Goal: Task Accomplishment & Management: Use online tool/utility

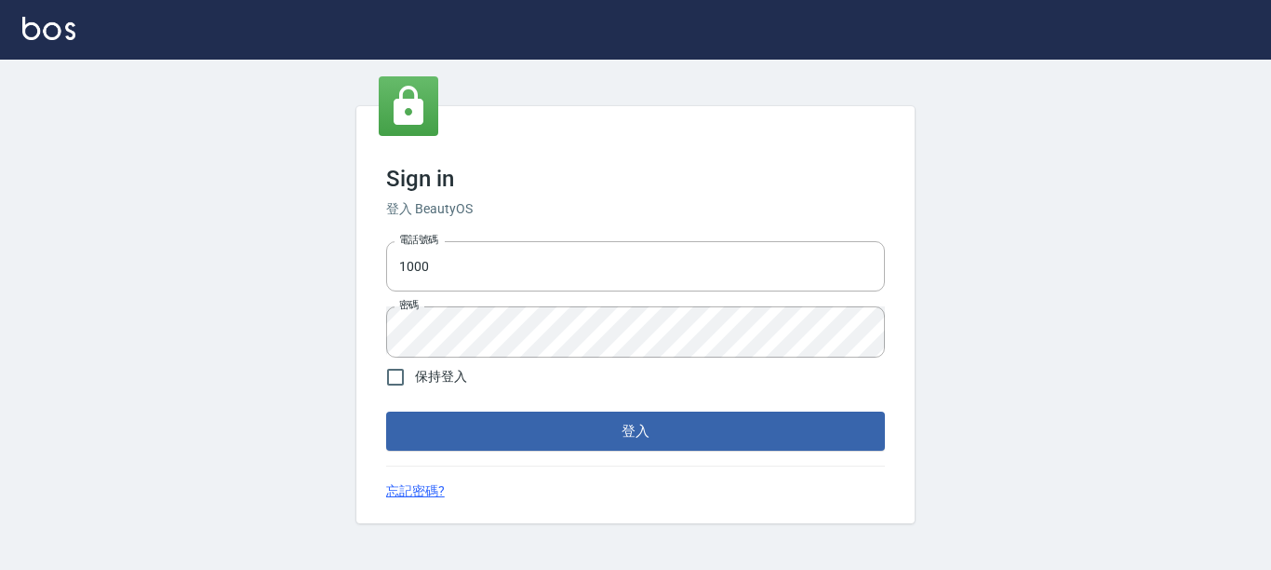
click at [537, 300] on div "電話號碼 1000 電話號碼 密碼 密碼" at bounding box center [636, 299] width 514 height 130
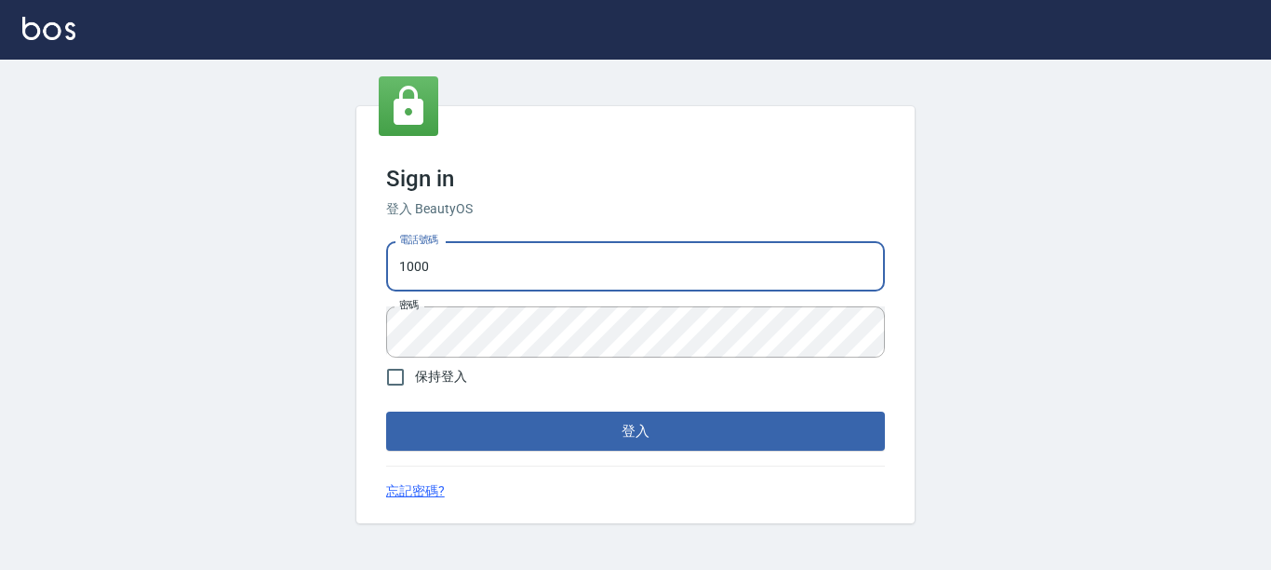
click at [546, 280] on input "1000" at bounding box center [635, 266] width 499 height 50
type input "0228278166"
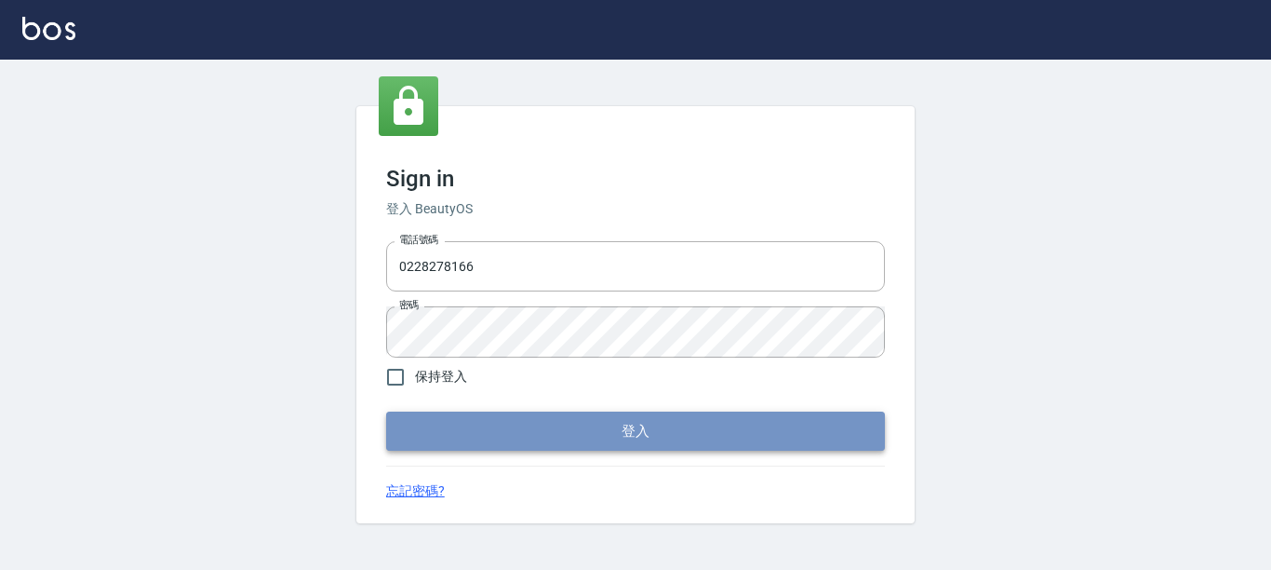
click at [571, 425] on button "登入" at bounding box center [635, 430] width 499 height 39
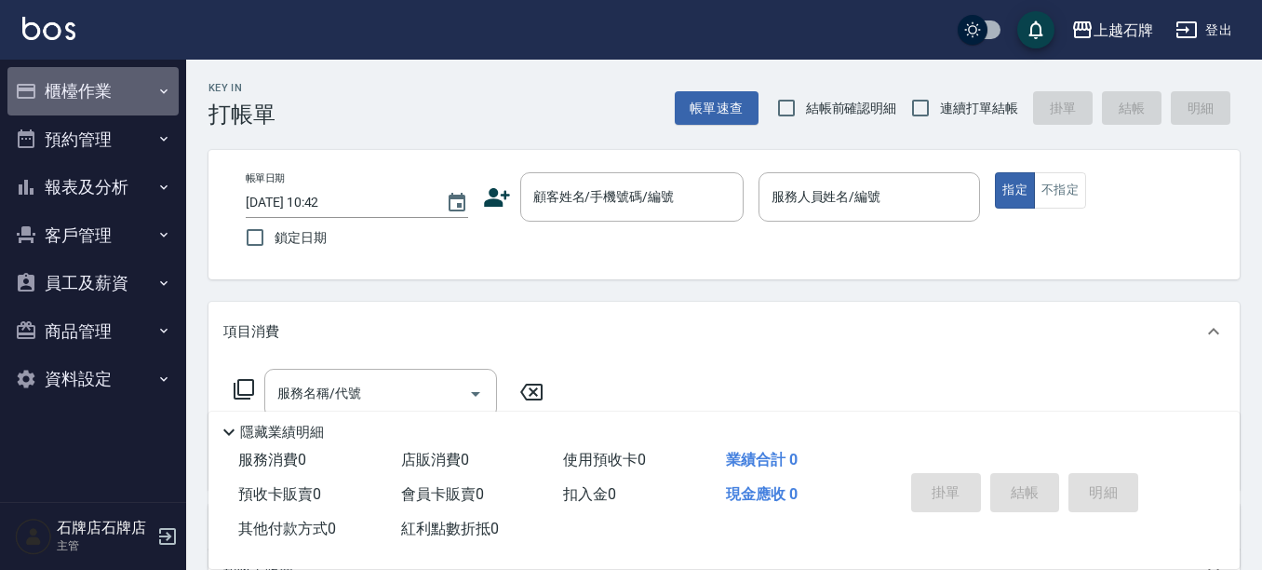
click at [175, 78] on button "櫃檯作業" at bounding box center [92, 91] width 171 height 48
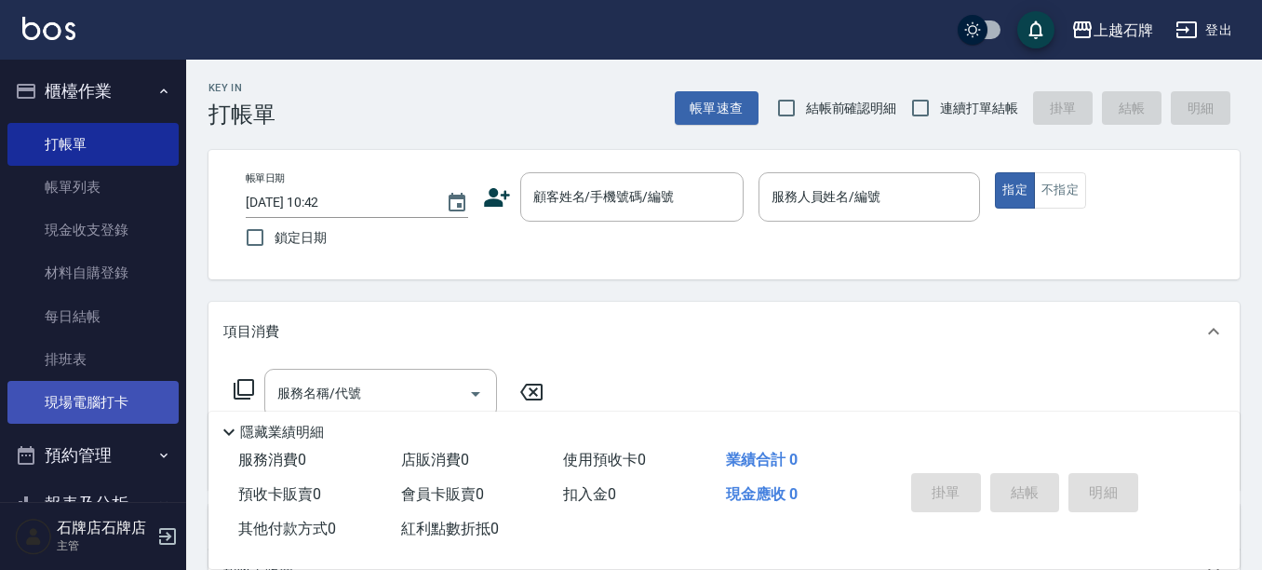
click at [107, 411] on link "現場電腦打卡" at bounding box center [92, 402] width 171 height 43
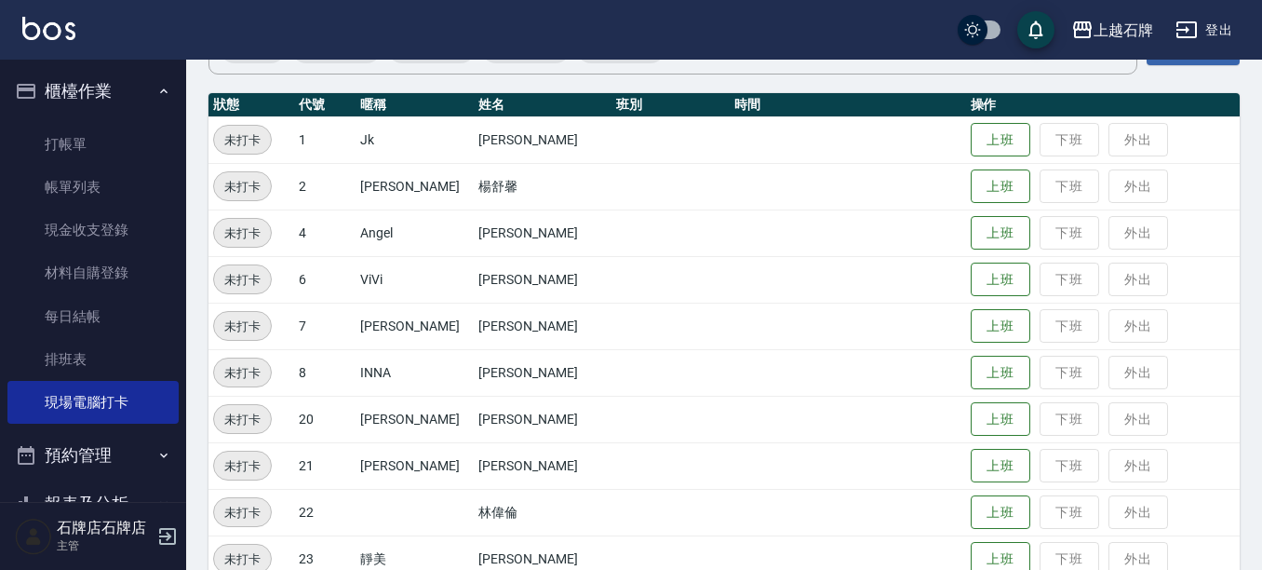
scroll to position [186, 0]
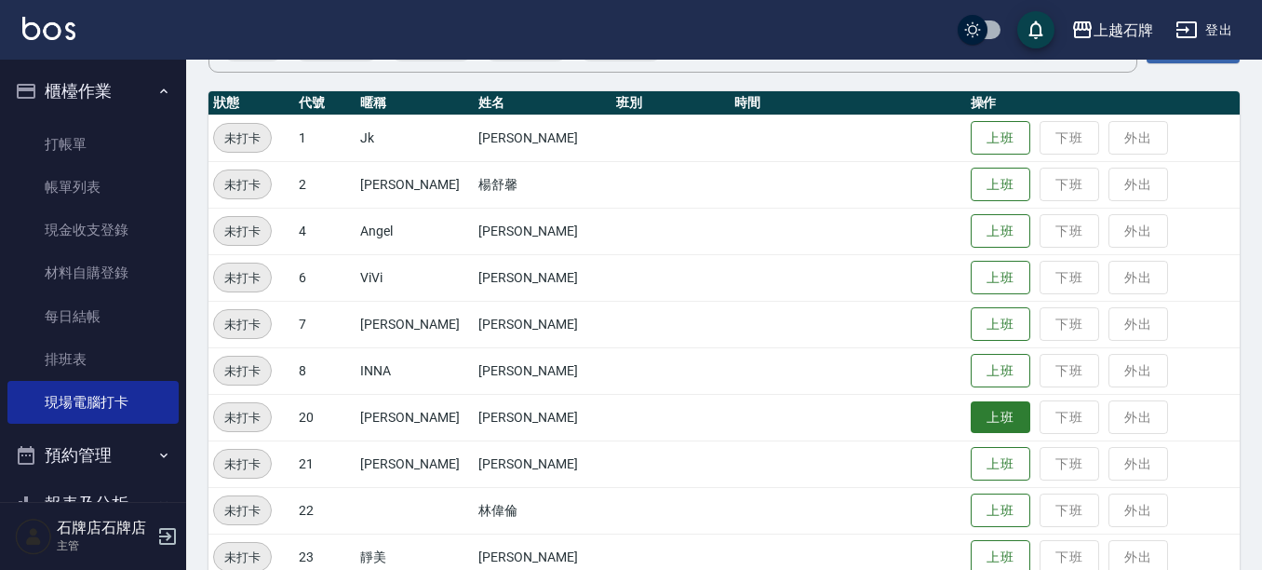
click at [971, 410] on button "上班" at bounding box center [1001, 417] width 60 height 33
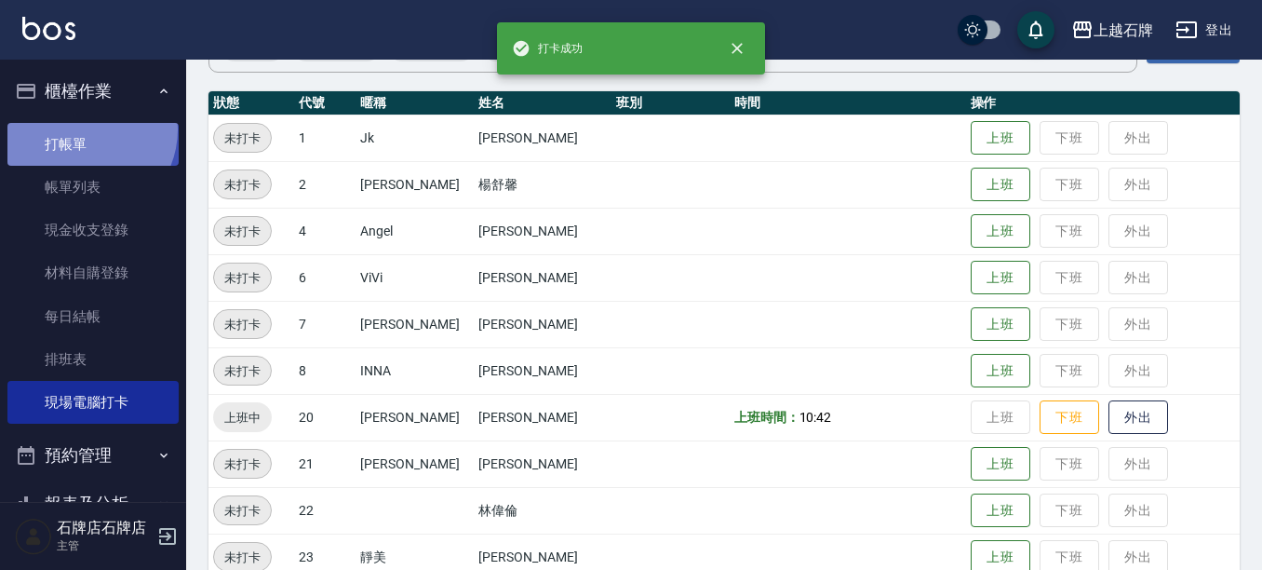
click at [83, 129] on link "打帳單" at bounding box center [92, 144] width 171 height 43
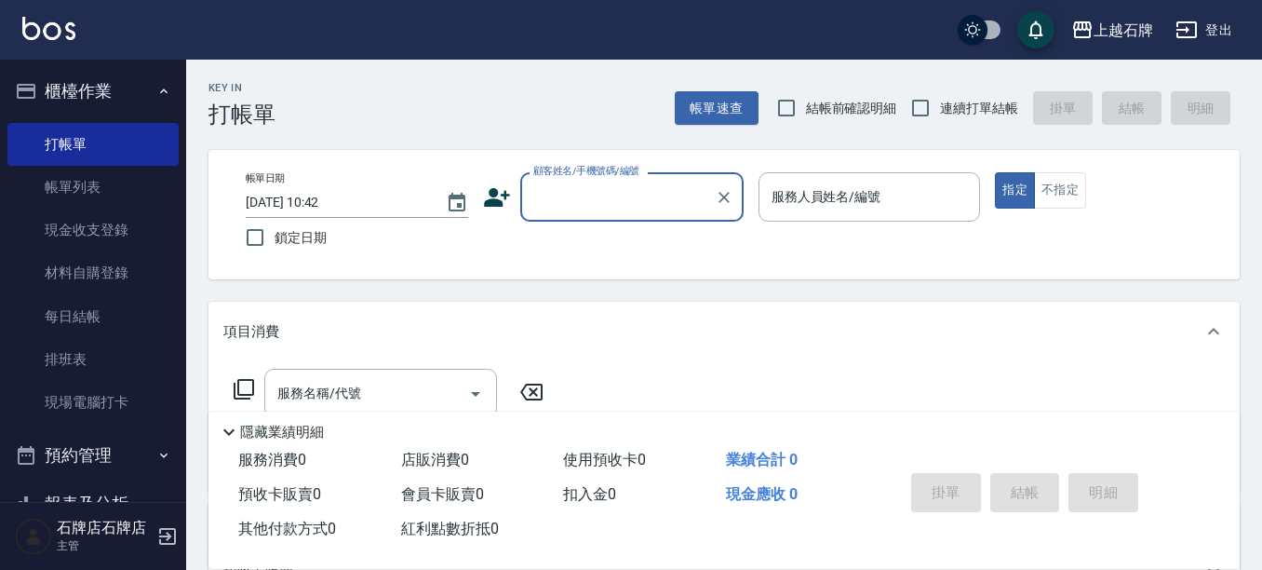
click at [123, 79] on button "櫃檯作業" at bounding box center [92, 91] width 171 height 48
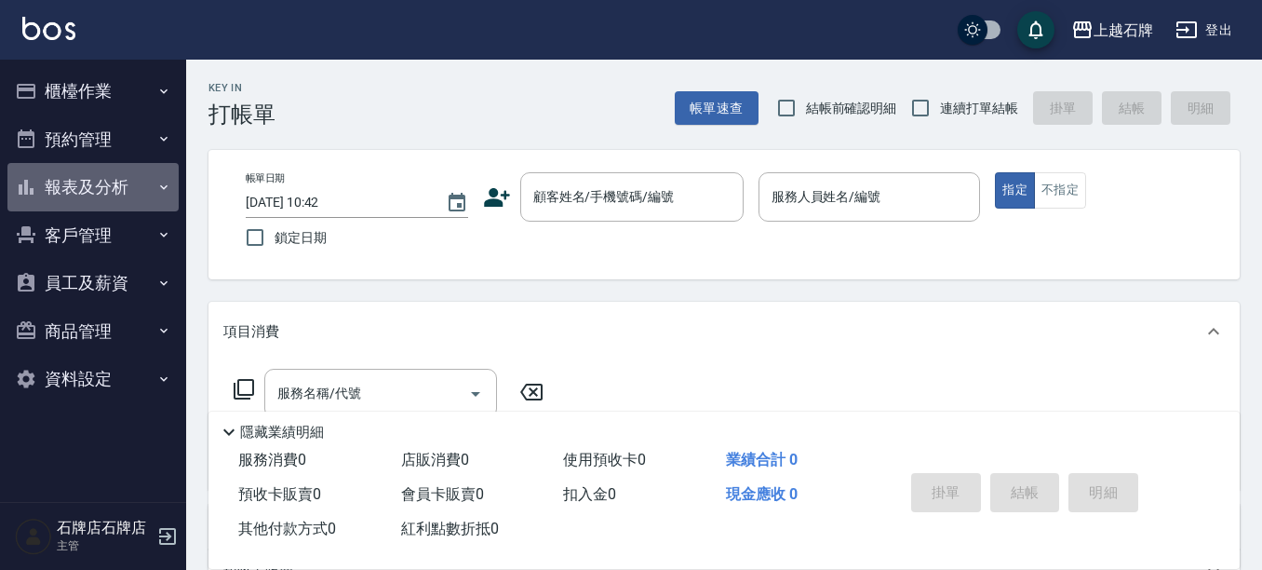
click at [107, 178] on button "報表及分析" at bounding box center [92, 187] width 171 height 48
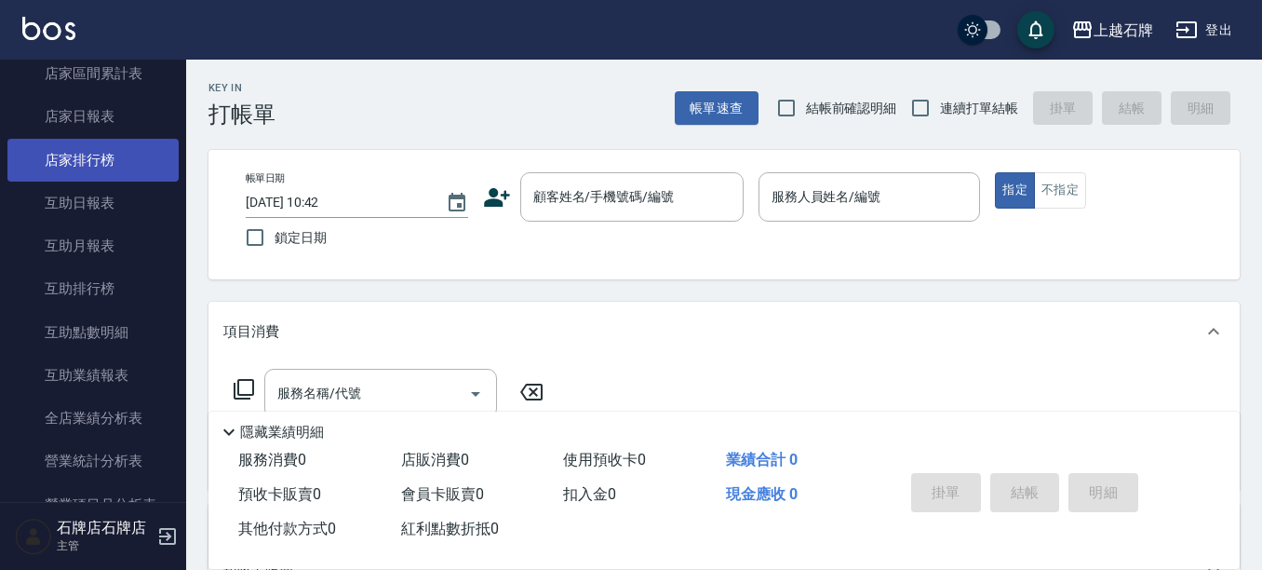
scroll to position [279, 0]
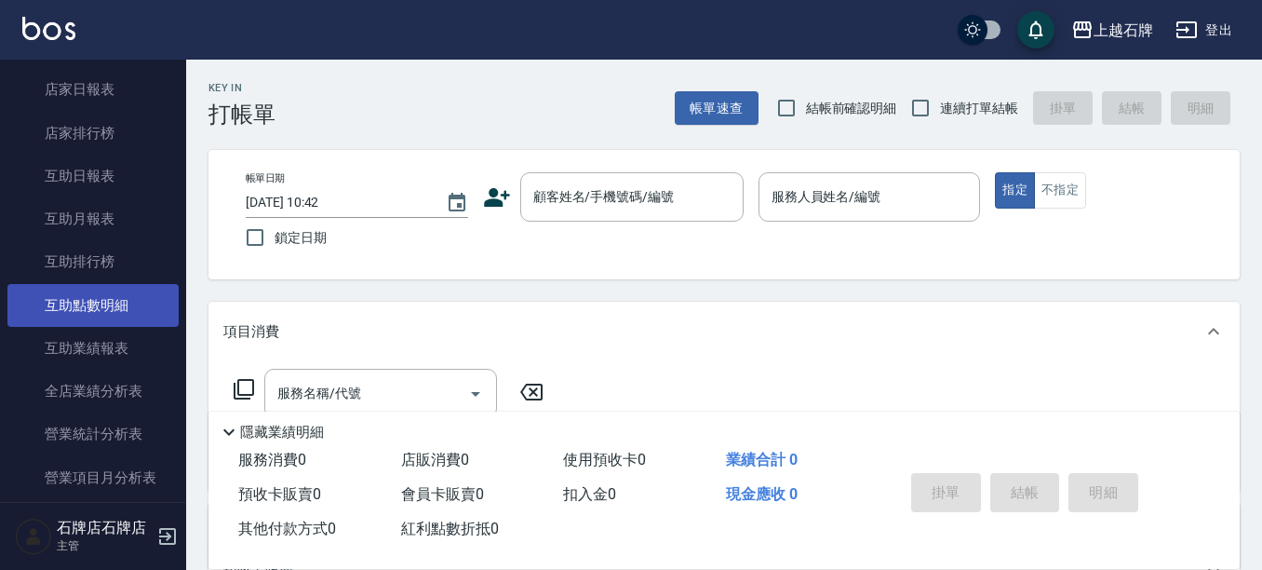
click at [72, 315] on link "互助點數明細" at bounding box center [92, 305] width 171 height 43
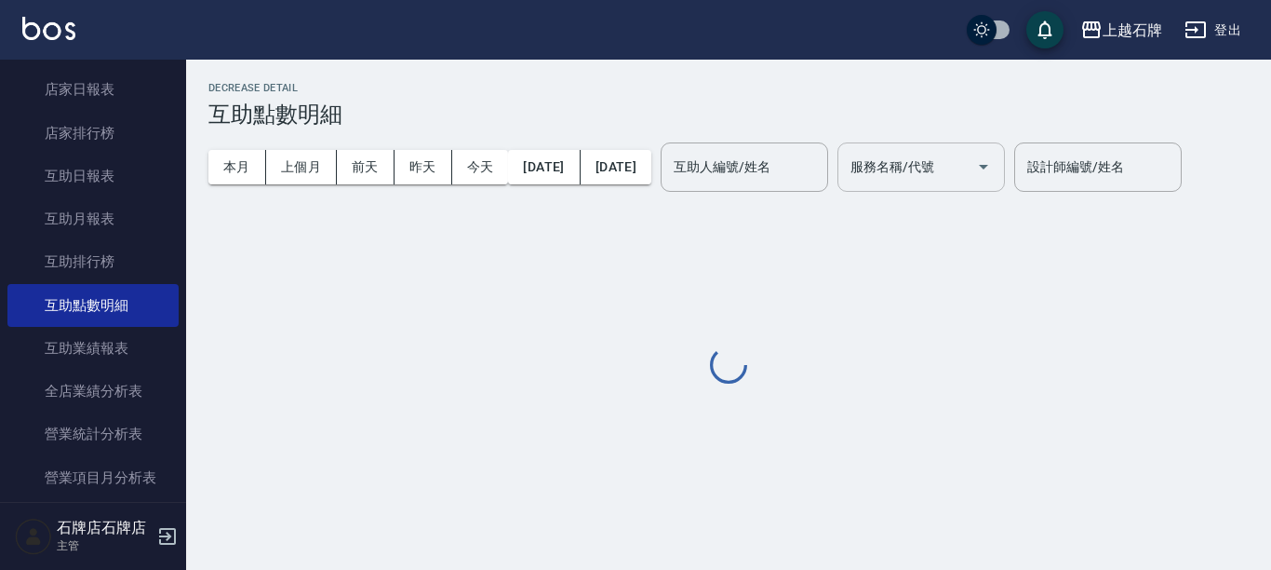
click at [932, 171] on div "服務名稱/代號 服務名稱/代號" at bounding box center [922, 166] width 168 height 49
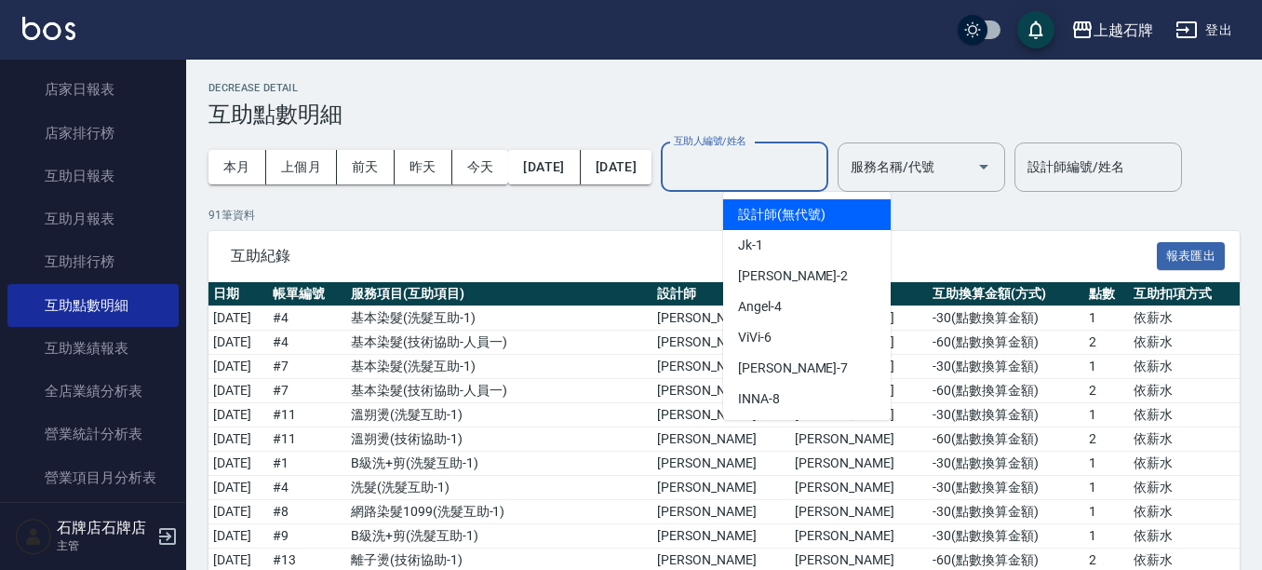
click at [820, 157] on input "互助人編號/姓名" at bounding box center [744, 167] width 151 height 33
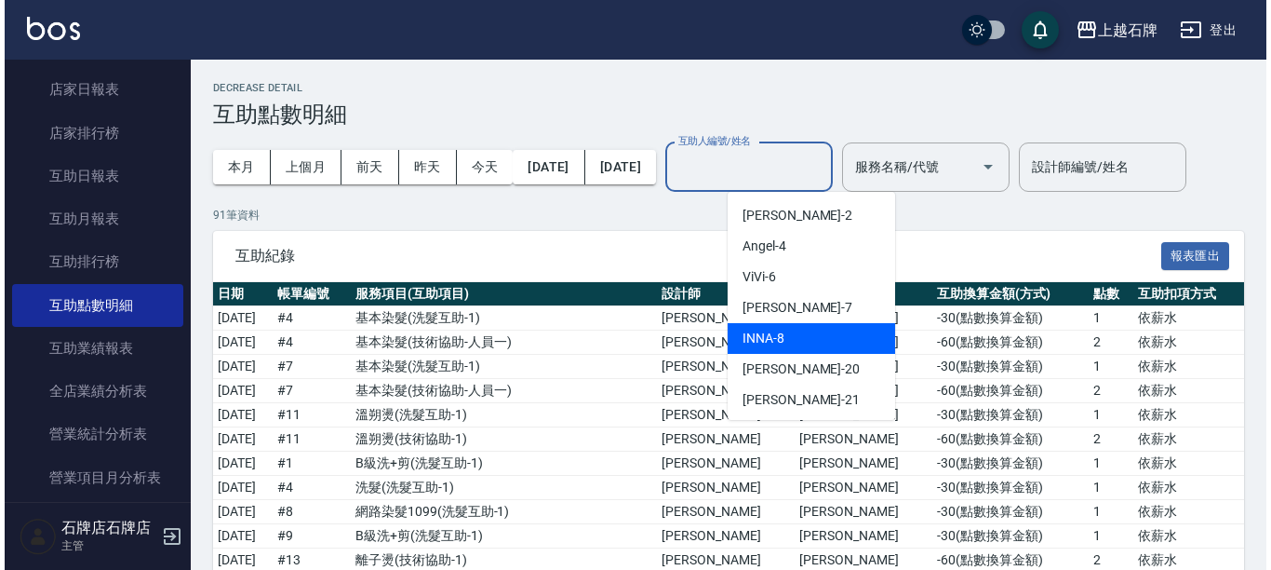
scroll to position [93, 0]
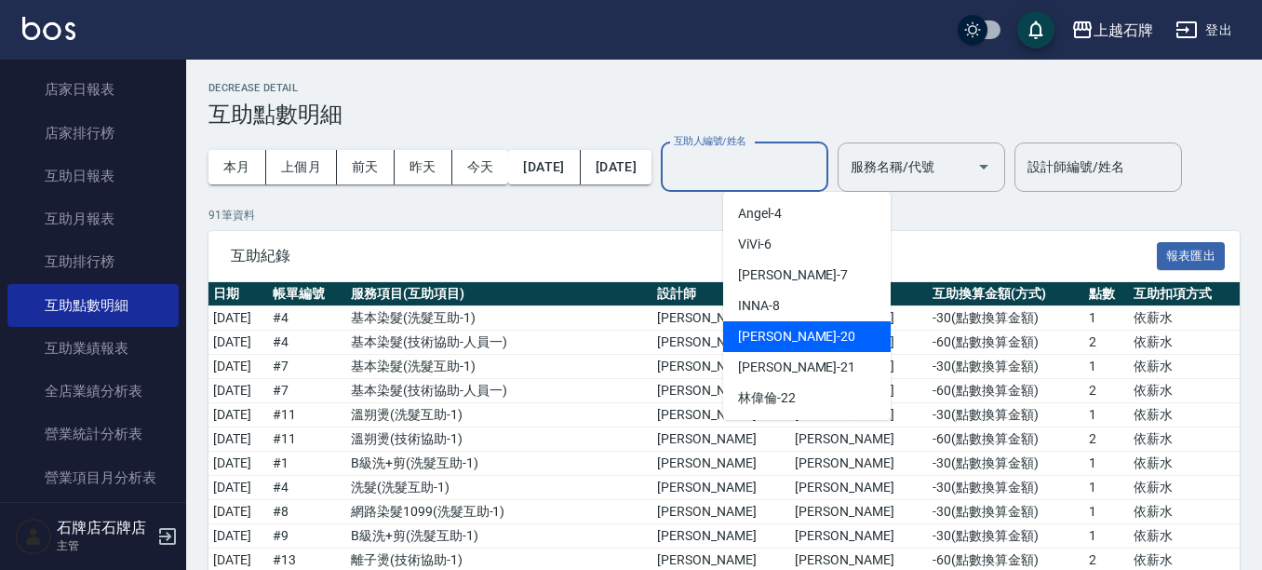
click at [806, 343] on div "[PERSON_NAME] -20" at bounding box center [807, 336] width 168 height 31
type input "[PERSON_NAME]-20"
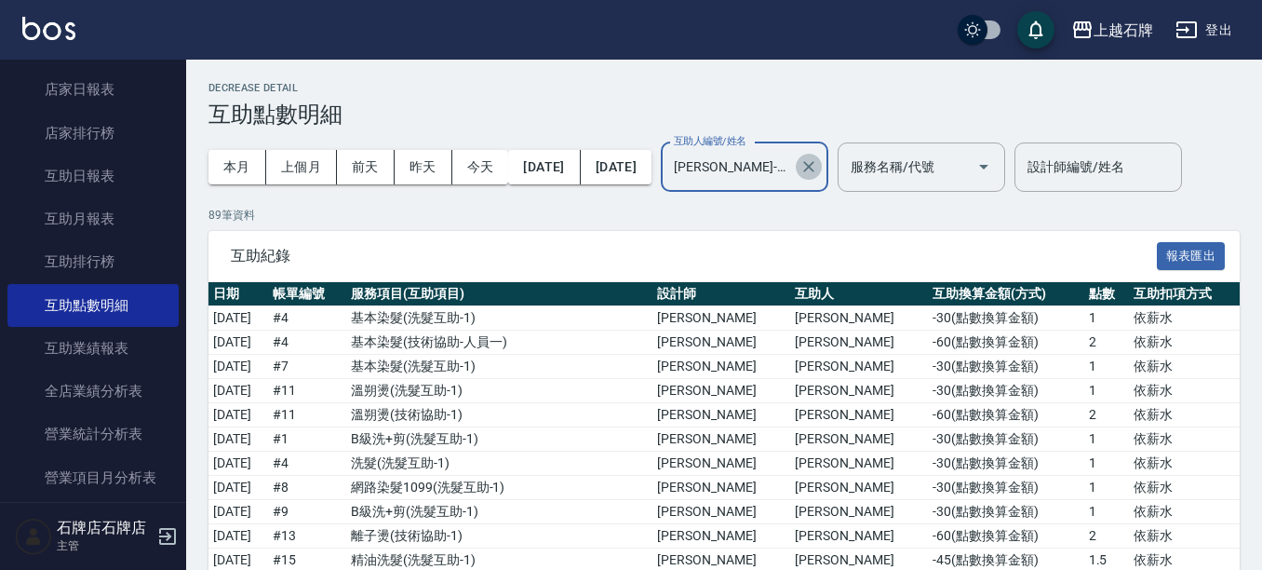
click at [818, 168] on icon "Clear" at bounding box center [808, 166] width 19 height 19
click at [969, 182] on input "服務名稱/代號" at bounding box center [907, 167] width 123 height 33
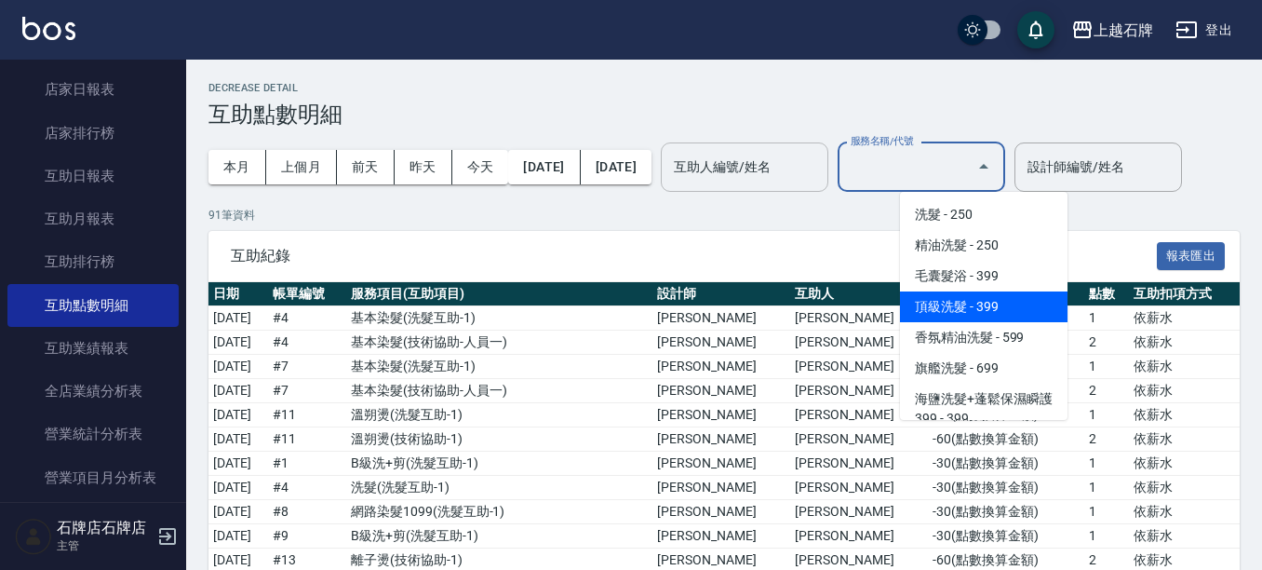
click at [1013, 305] on span "頂級洗髮 - 399" at bounding box center [984, 306] width 168 height 31
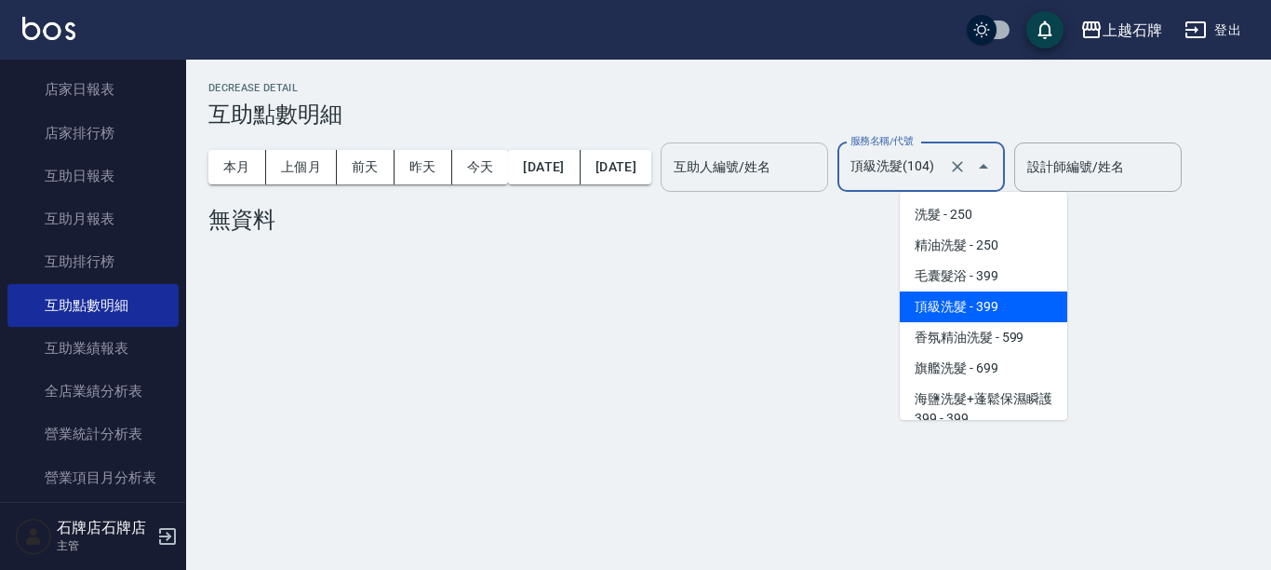
click at [945, 157] on input "頂級洗髮(104)" at bounding box center [895, 167] width 99 height 33
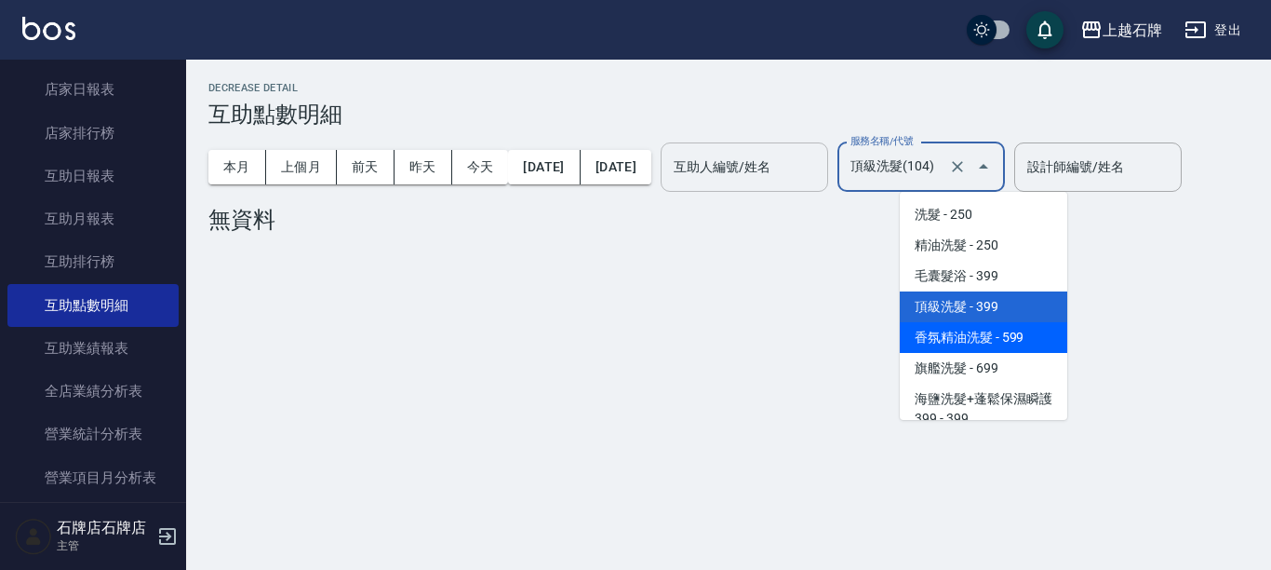
click at [969, 342] on span "香氛精油洗髮 - 599" at bounding box center [984, 337] width 168 height 31
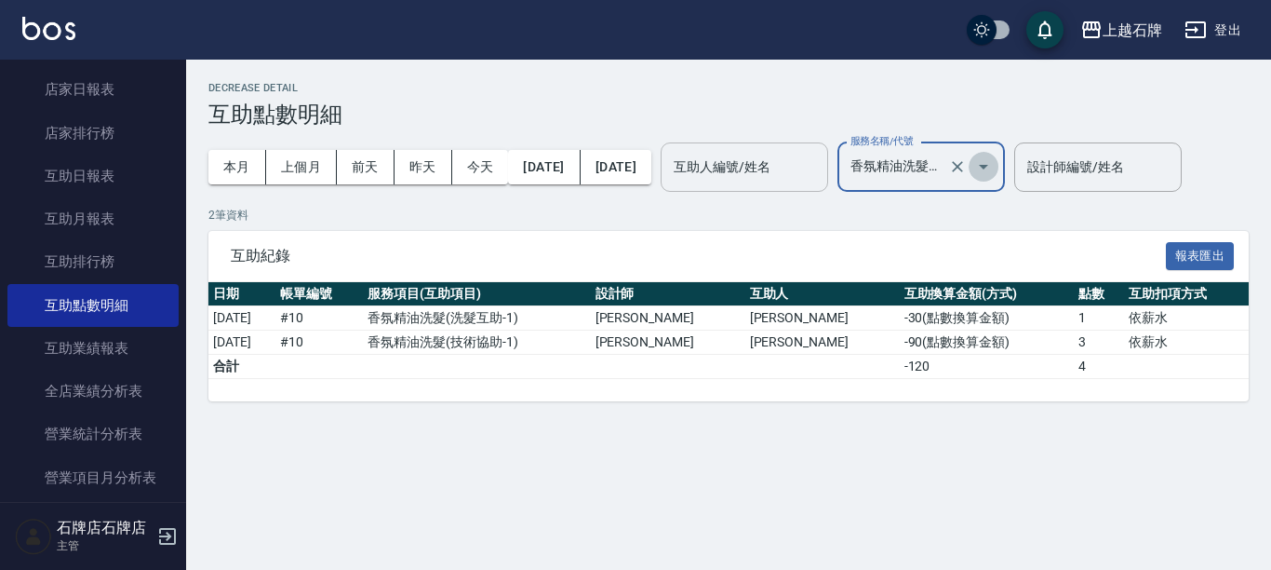
click at [995, 167] on icon "Open" at bounding box center [983, 166] width 22 height 22
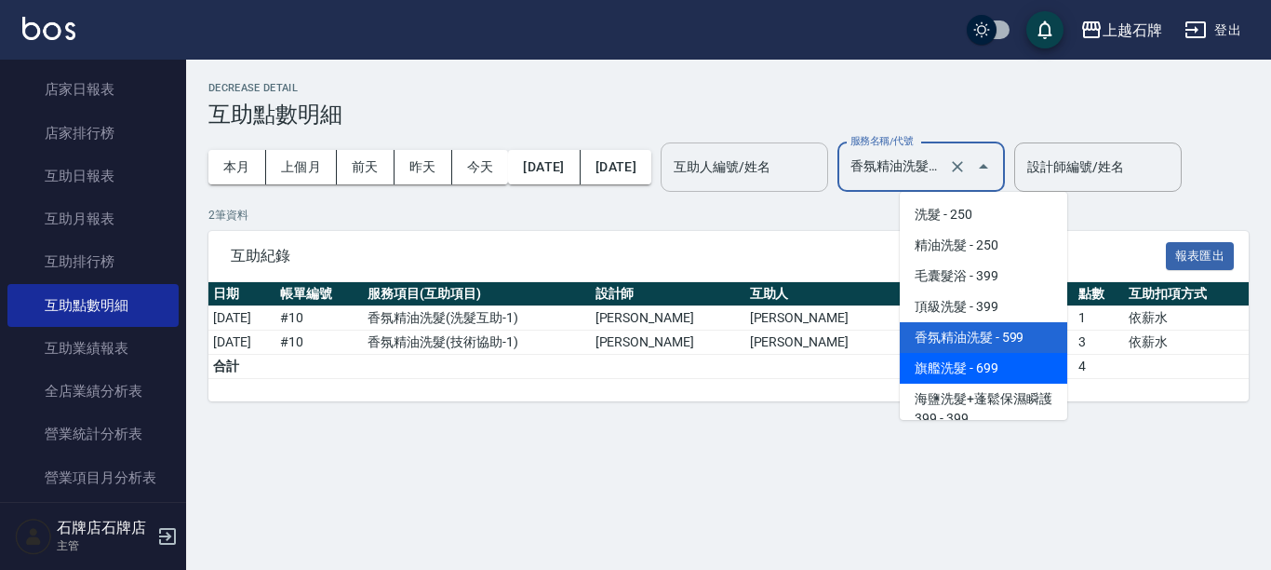
click at [982, 369] on span "旗艦洗髮 - 699" at bounding box center [984, 368] width 168 height 31
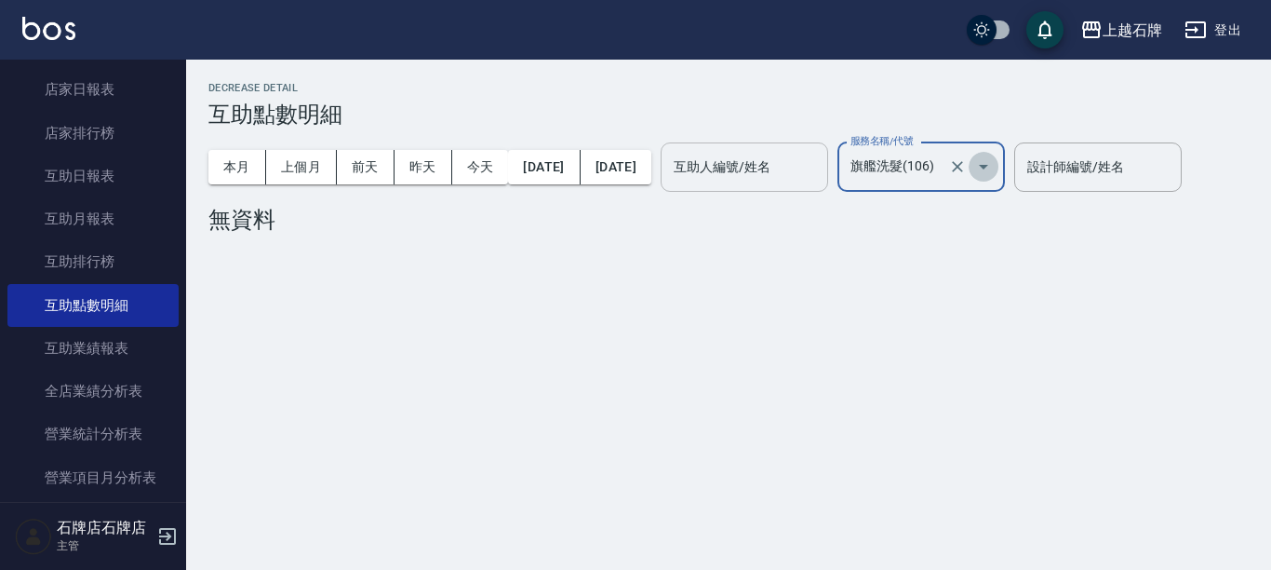
click at [995, 167] on icon "Open" at bounding box center [983, 166] width 22 height 22
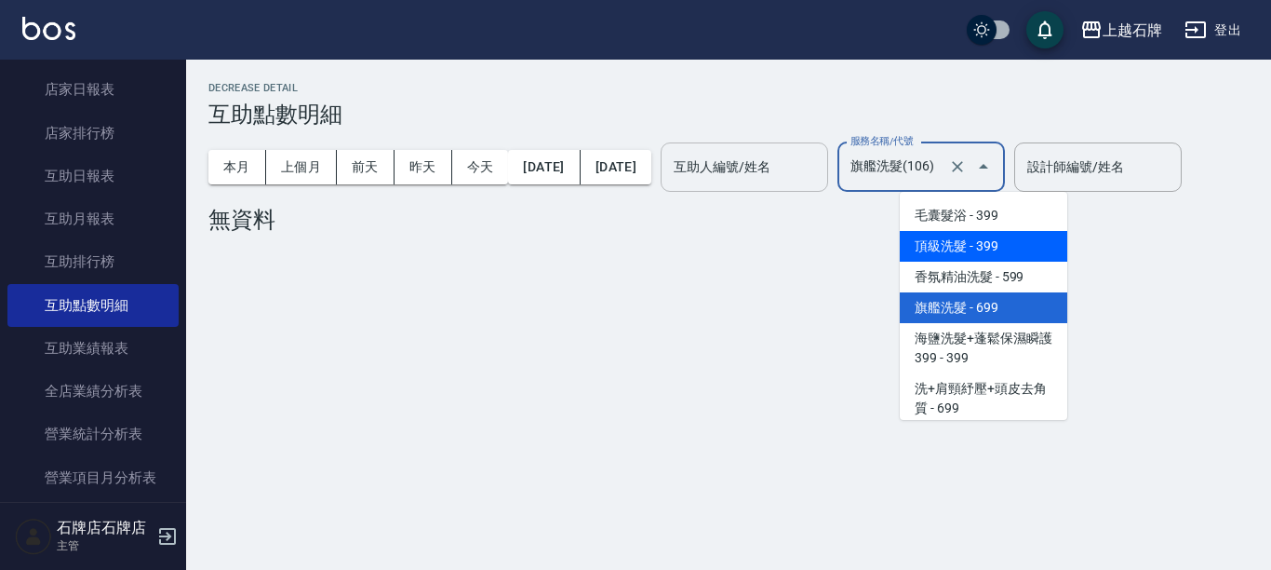
scroll to position [93, 0]
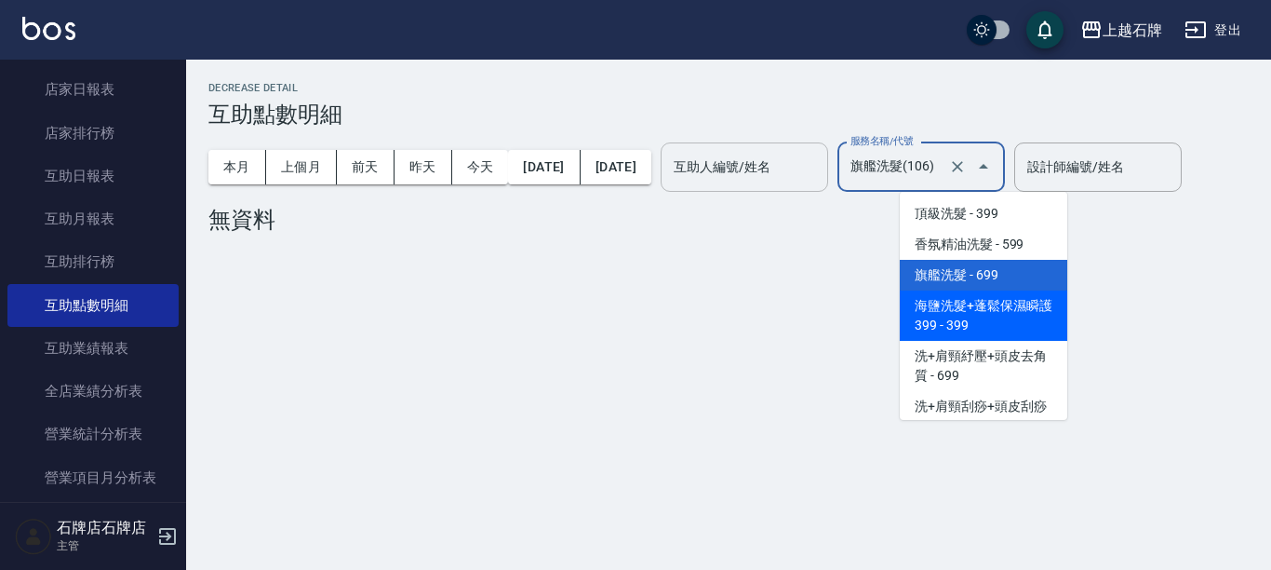
click at [1041, 313] on span "海鹽洗髮+蓬鬆保濕瞬護399 - 399" at bounding box center [984, 315] width 168 height 50
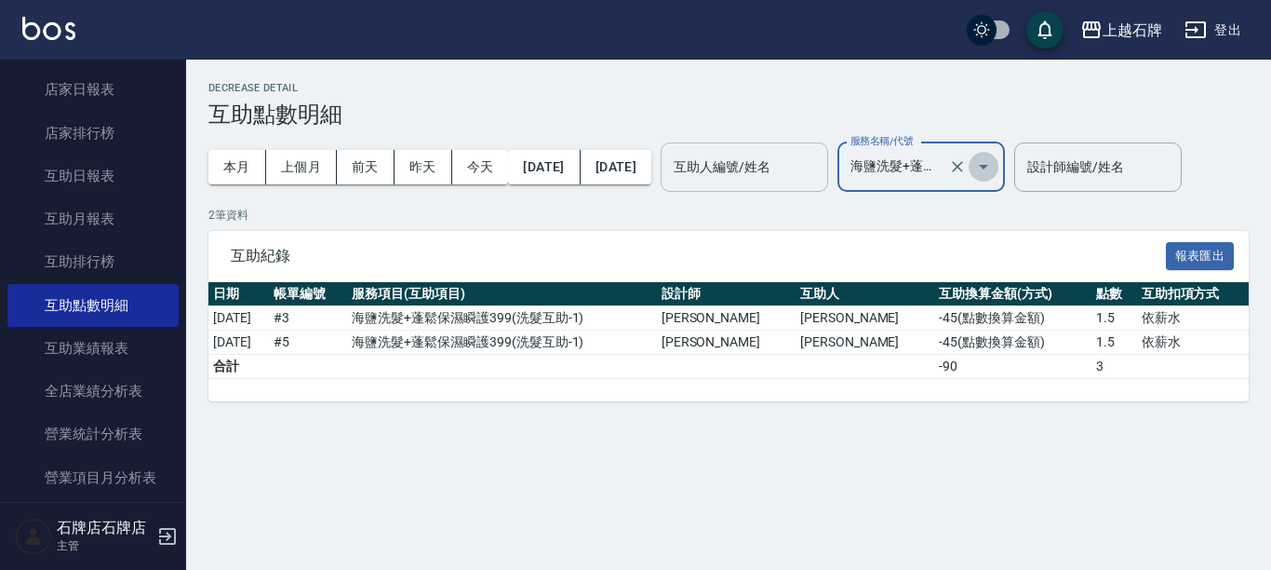
click at [995, 172] on icon "Open" at bounding box center [983, 166] width 22 height 22
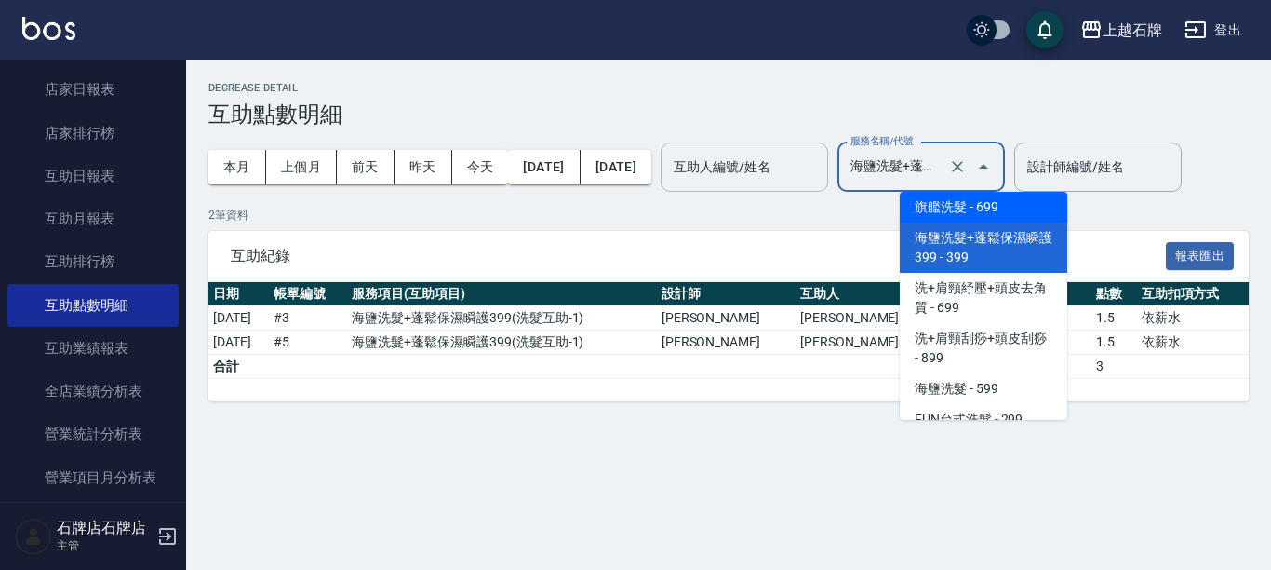
scroll to position [200, 0]
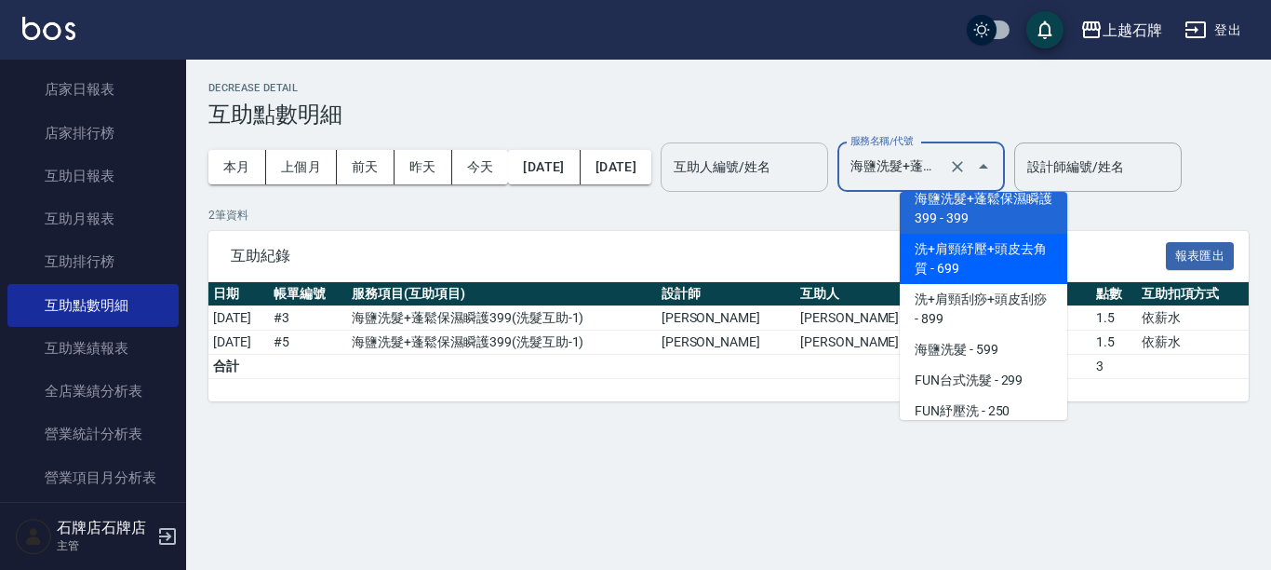
click at [997, 254] on span "洗+肩頸紓壓+頭皮去角質 - 699" at bounding box center [984, 259] width 168 height 50
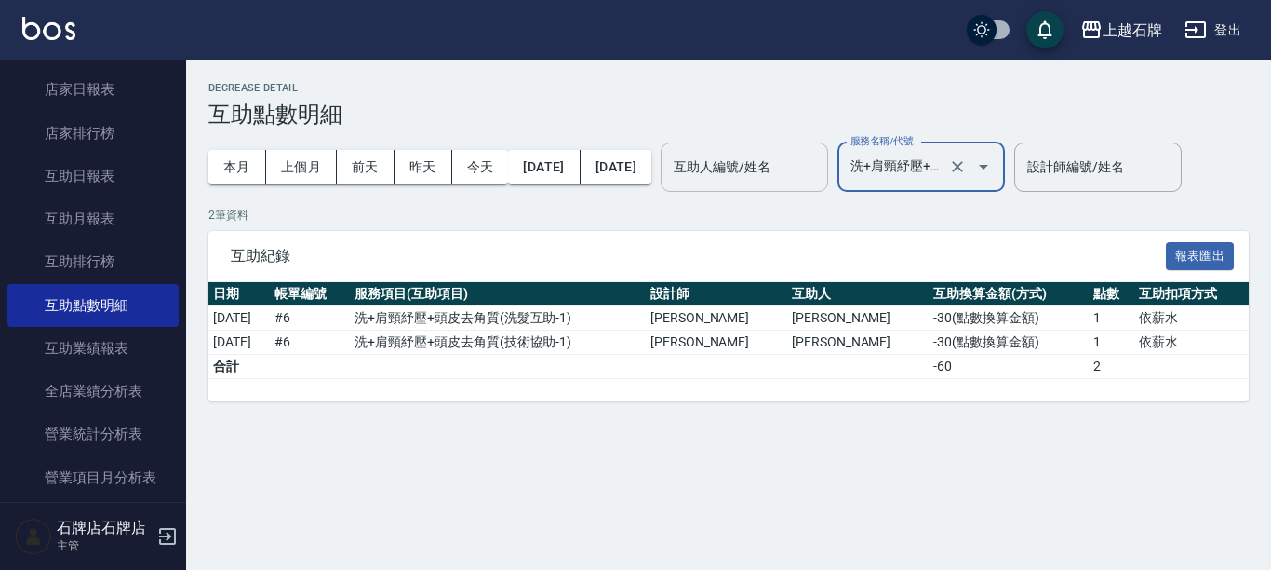
click at [988, 166] on icon "Open" at bounding box center [983, 167] width 9 height 5
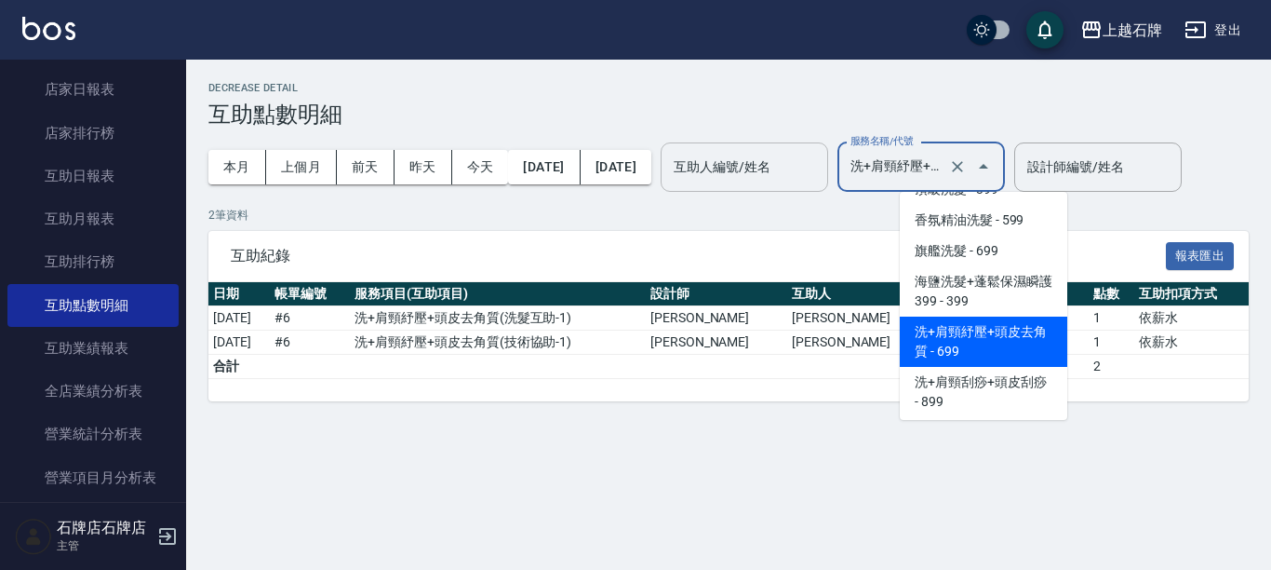
scroll to position [157, 0]
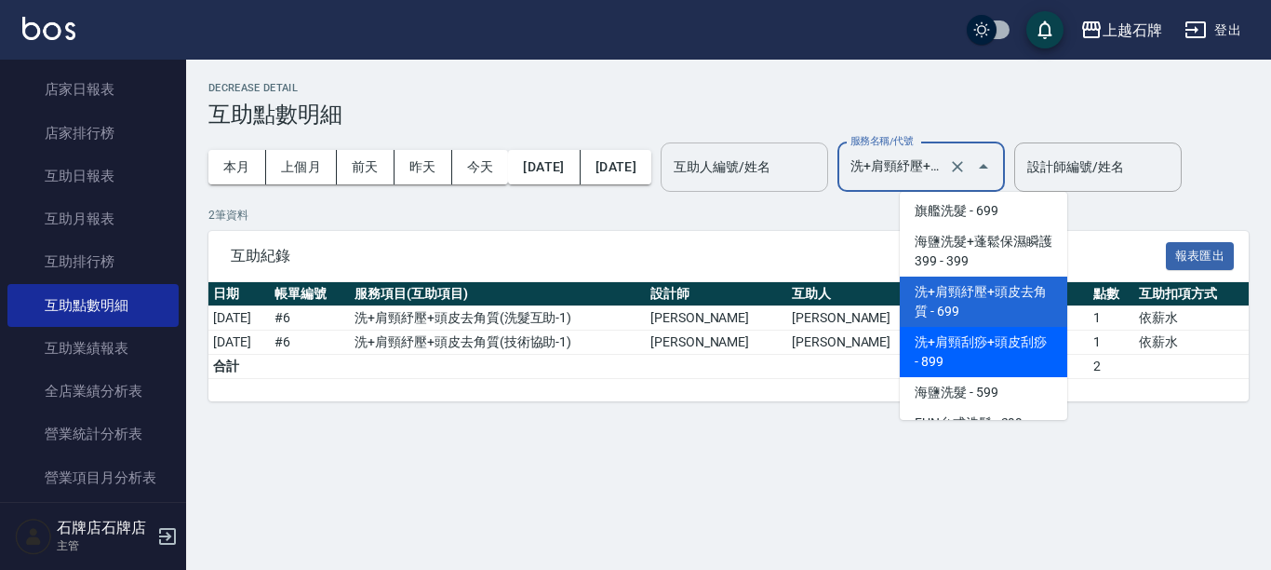
click at [951, 357] on span "洗+肩頸刮痧+頭皮刮痧 - 899" at bounding box center [984, 352] width 168 height 50
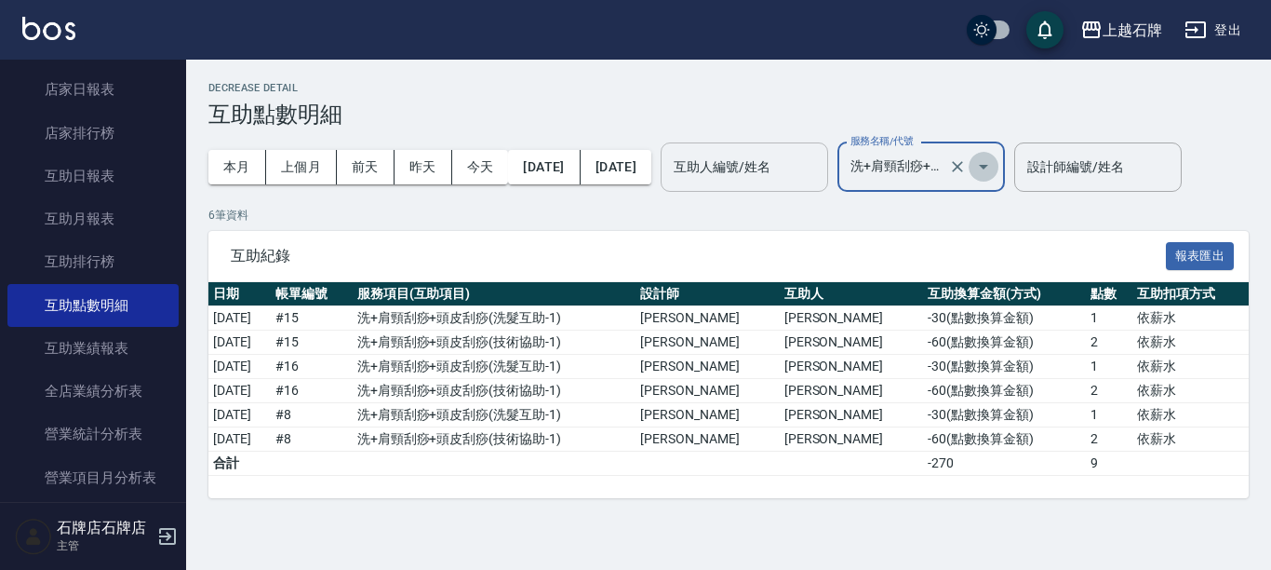
click at [995, 167] on icon "Open" at bounding box center [983, 166] width 22 height 22
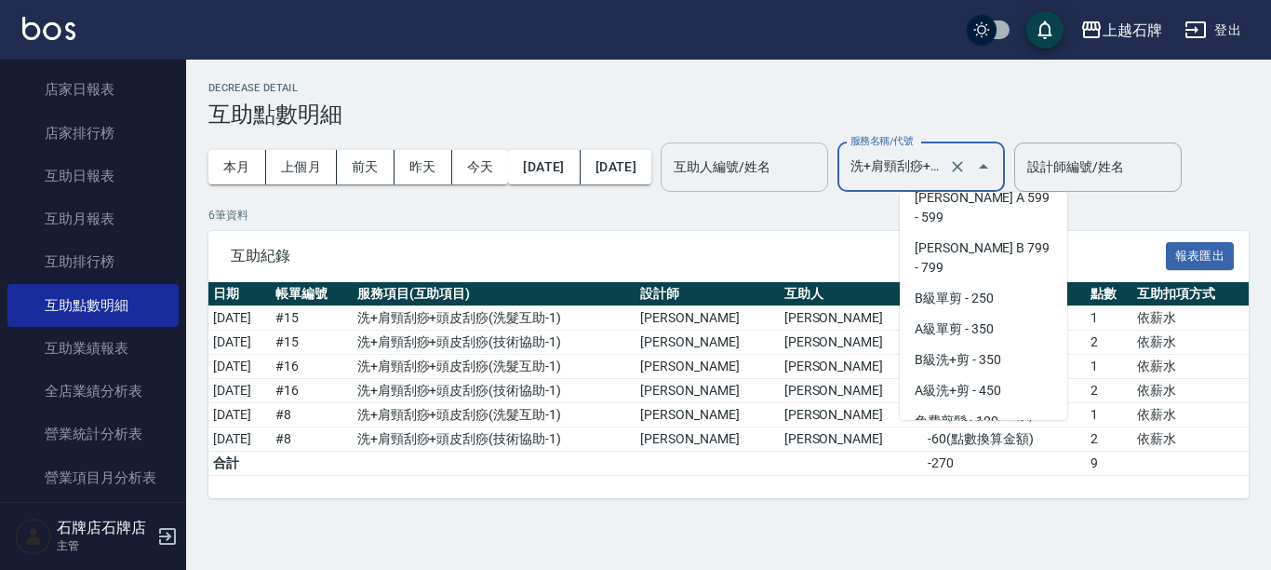
scroll to position [580, 0]
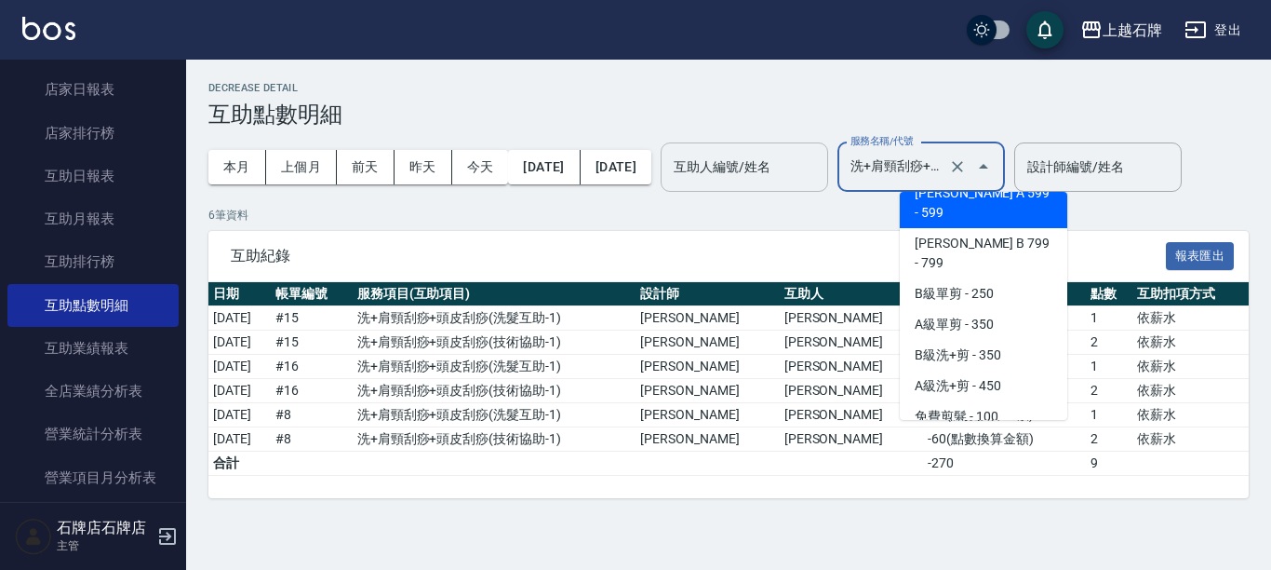
click at [1002, 196] on span "[PERSON_NAME] A 599 - 599" at bounding box center [984, 203] width 168 height 50
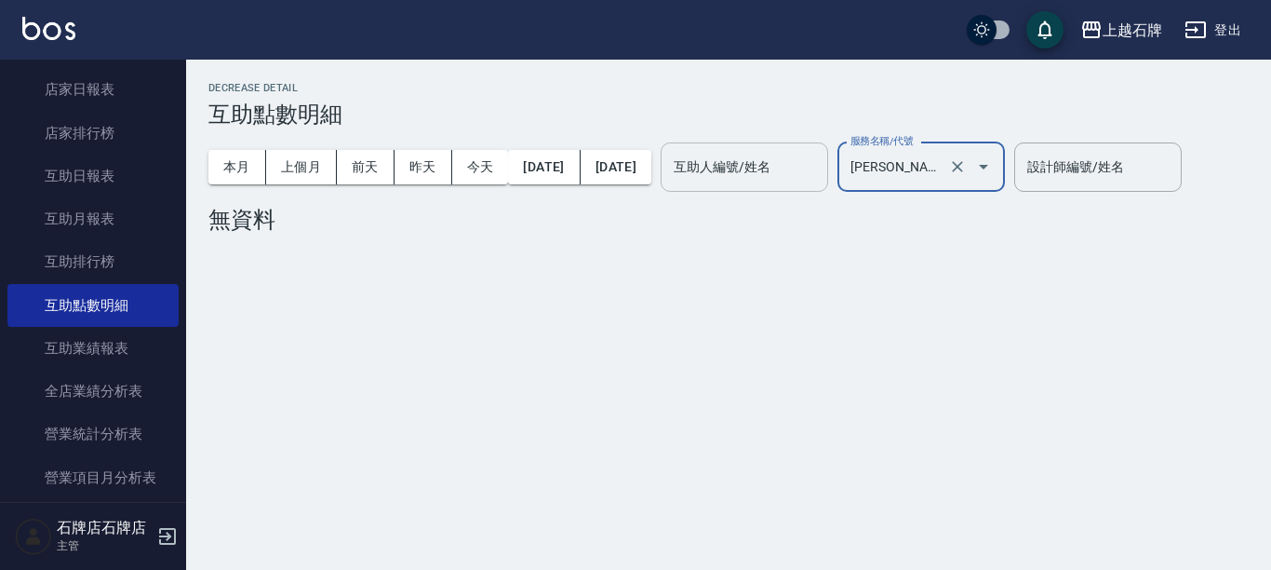
click at [995, 169] on icon "Open" at bounding box center [983, 166] width 22 height 22
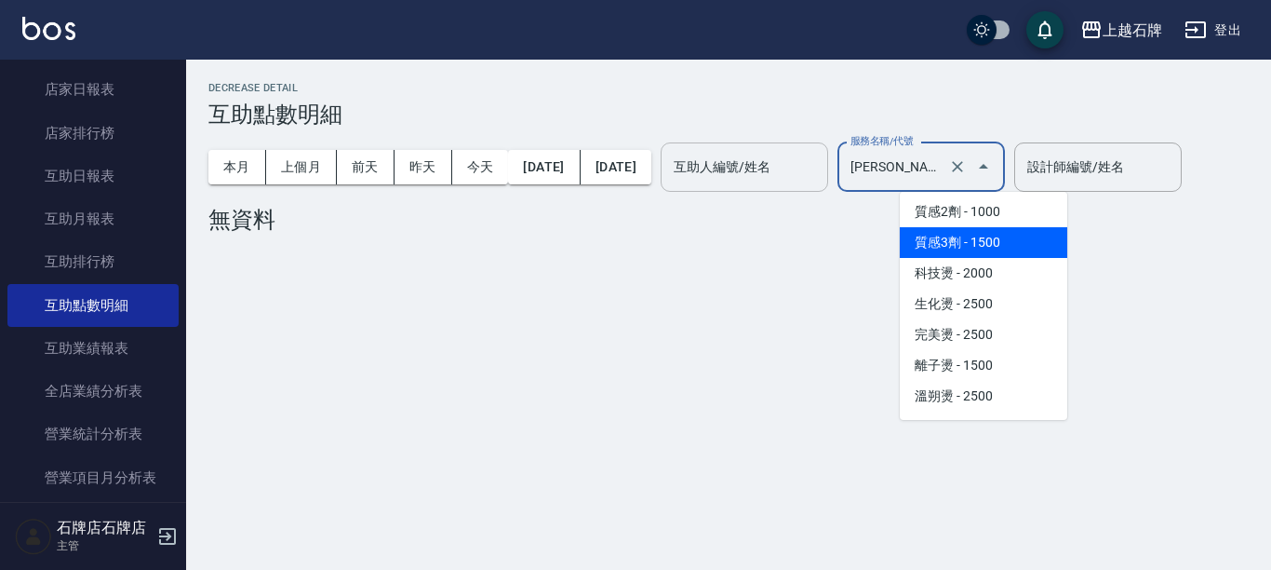
scroll to position [834, 0]
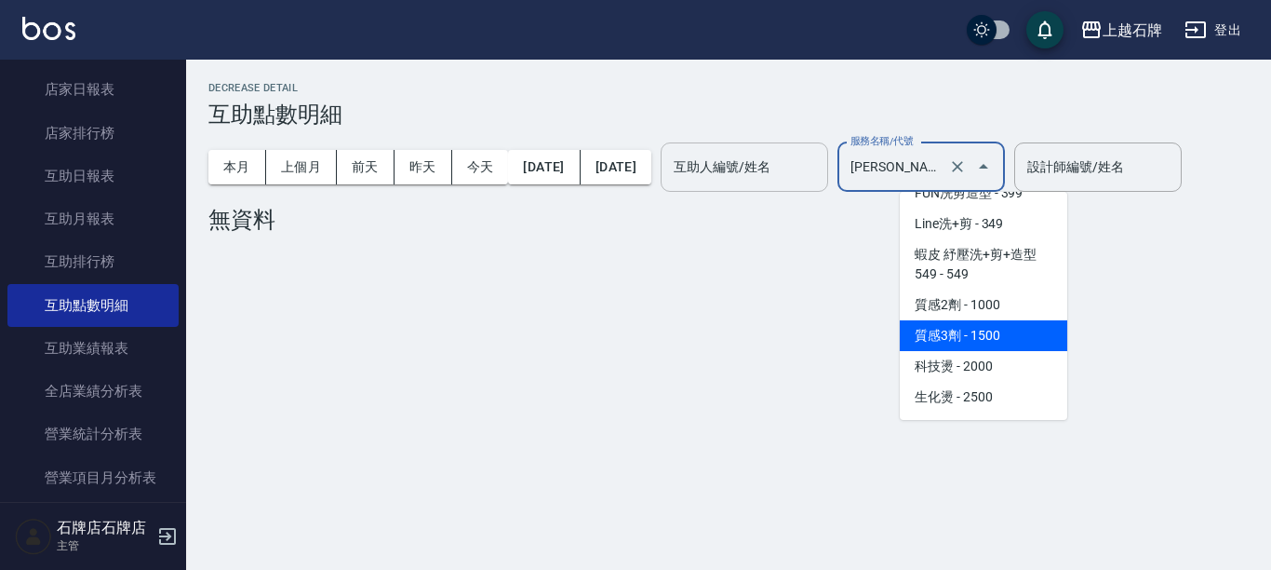
click at [987, 239] on span "蝦皮 紓壓洗+剪+造型549 - 549" at bounding box center [984, 264] width 168 height 50
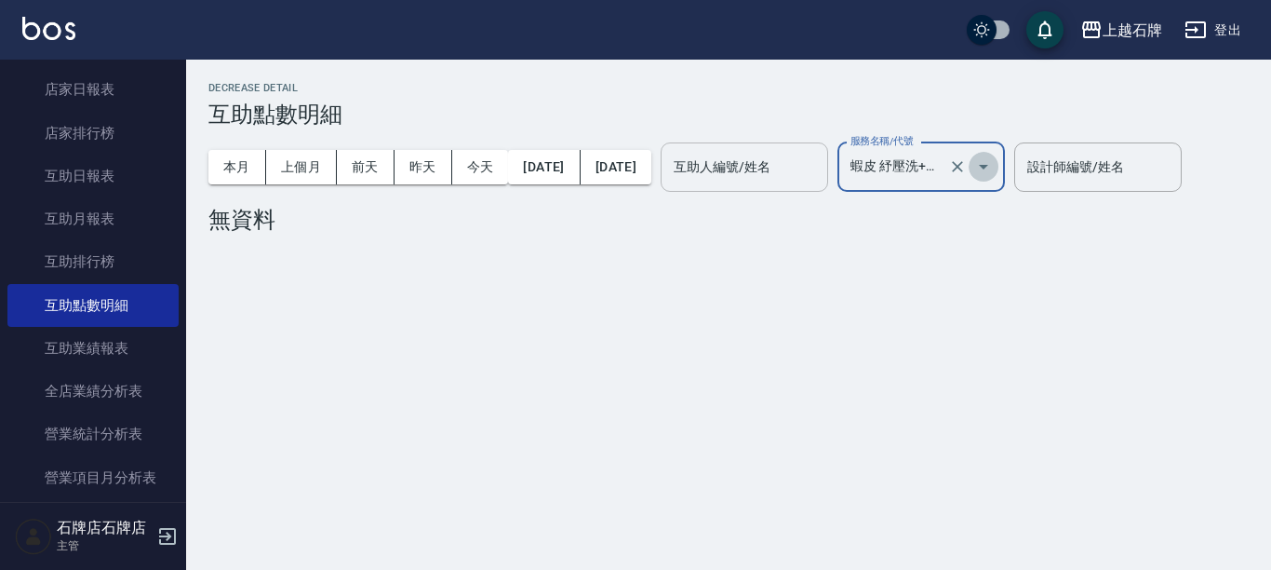
click at [995, 178] on icon "Open" at bounding box center [983, 166] width 22 height 22
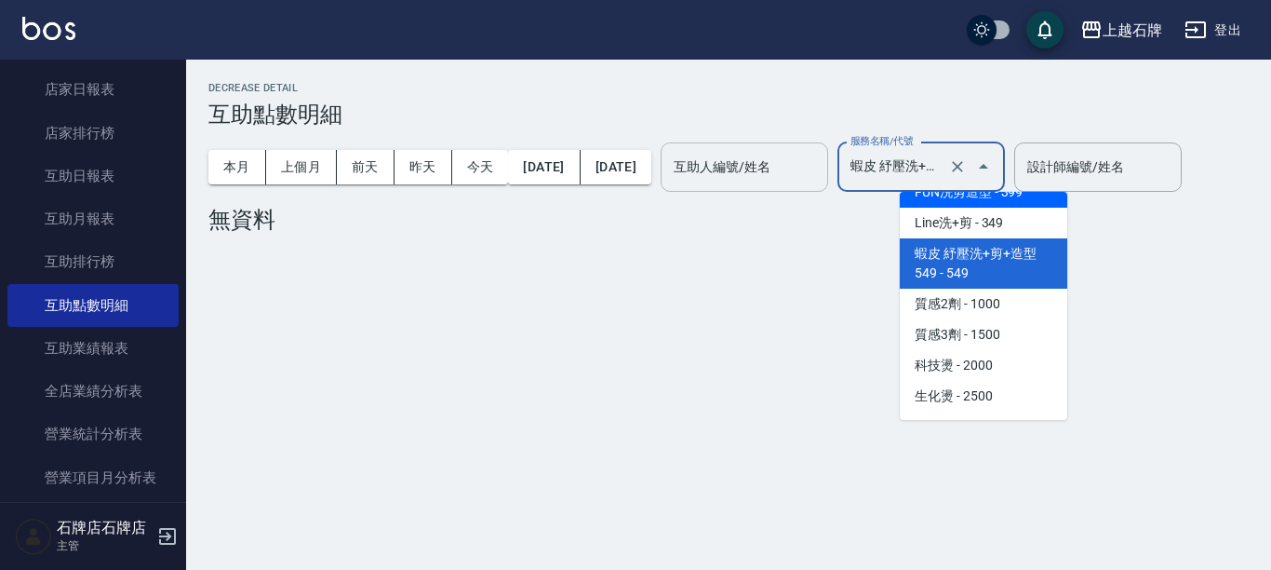
scroll to position [851, 0]
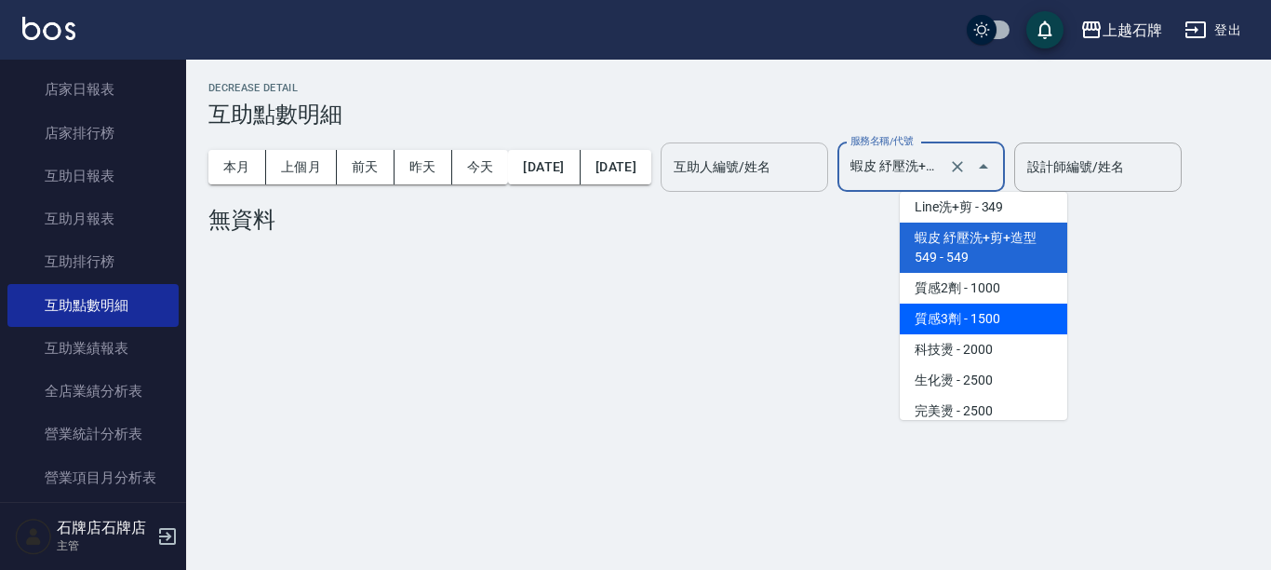
click at [986, 303] on span "質感3劑 - 1500" at bounding box center [984, 318] width 168 height 31
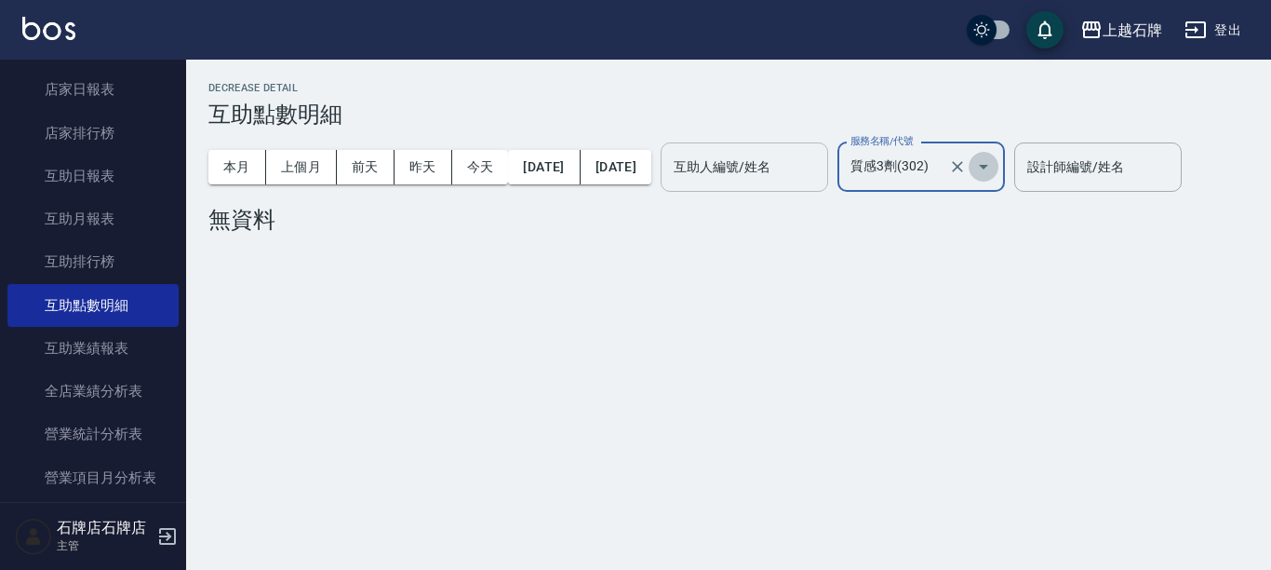
click at [995, 168] on icon "Open" at bounding box center [983, 166] width 22 height 22
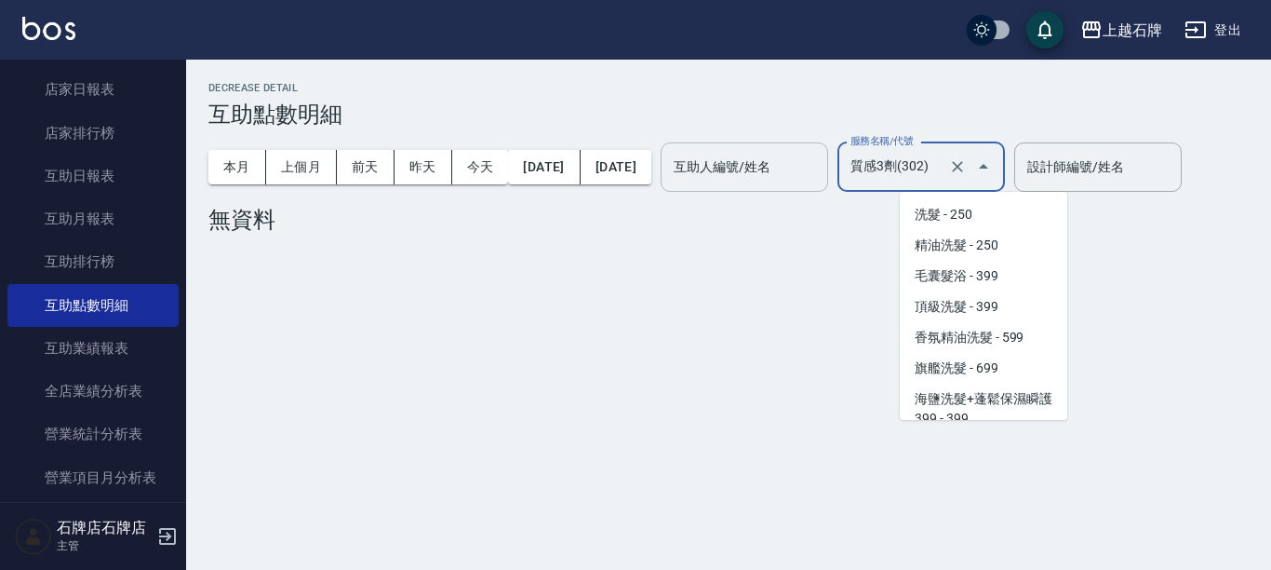
scroll to position [726, 0]
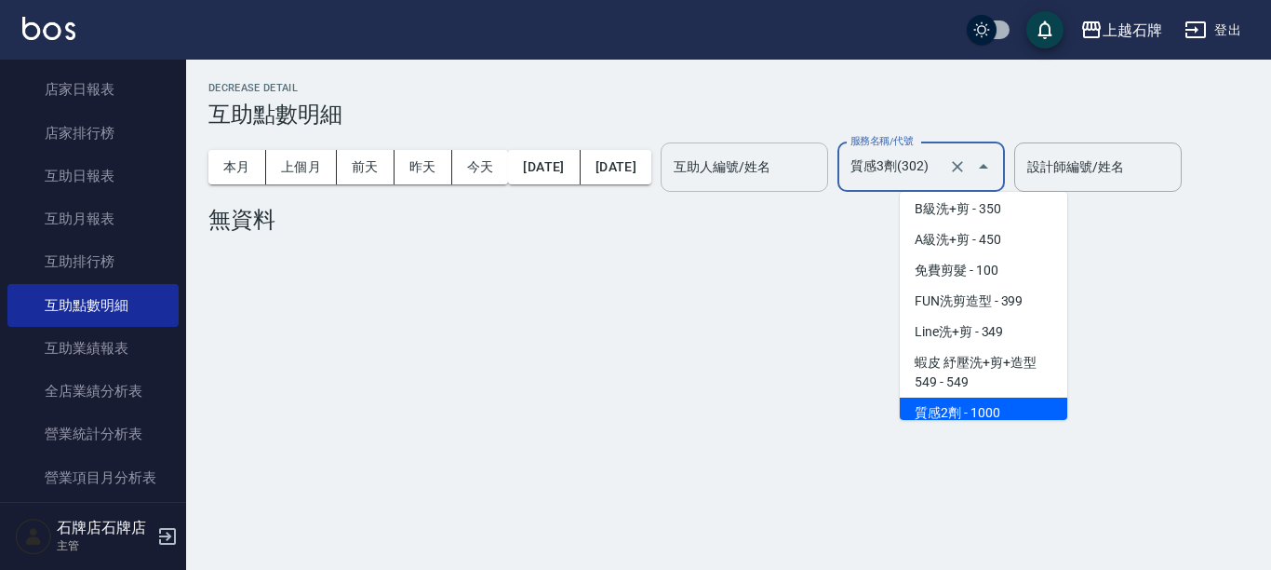
click at [1006, 397] on span "質感2劑 - 1000" at bounding box center [984, 412] width 168 height 31
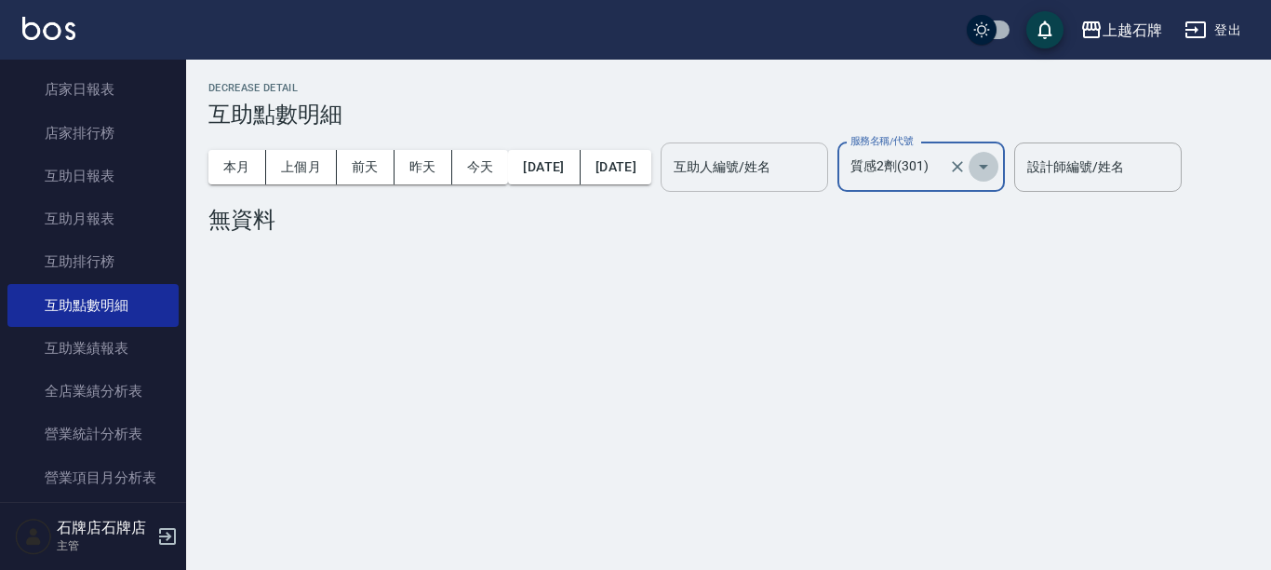
click at [995, 171] on icon "Open" at bounding box center [983, 166] width 22 height 22
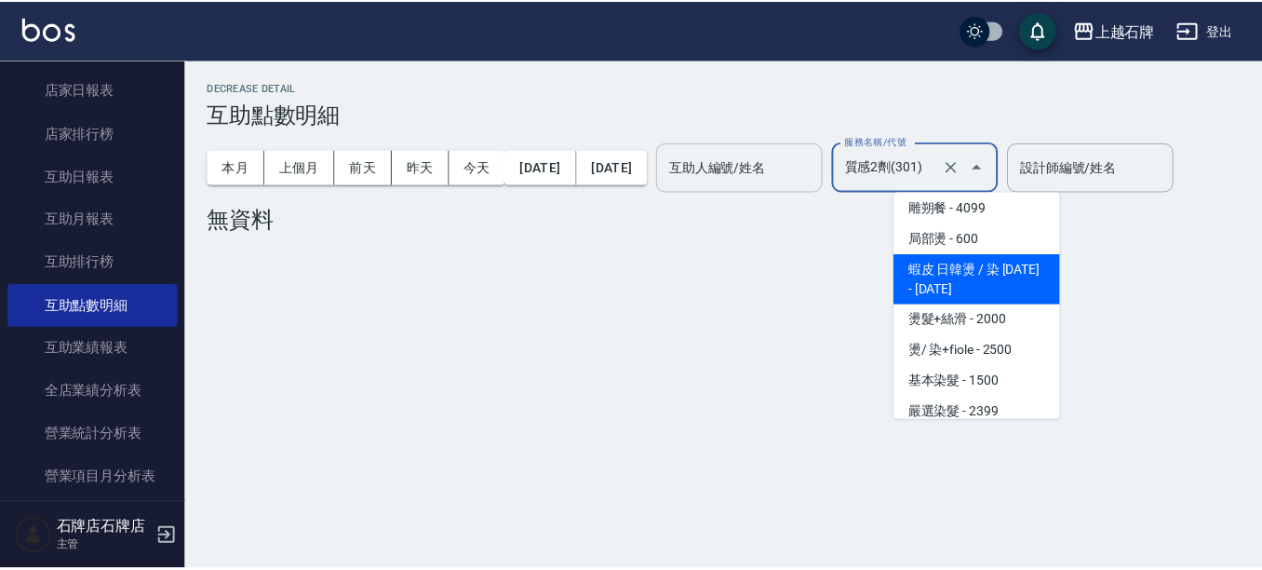
scroll to position [1719, 0]
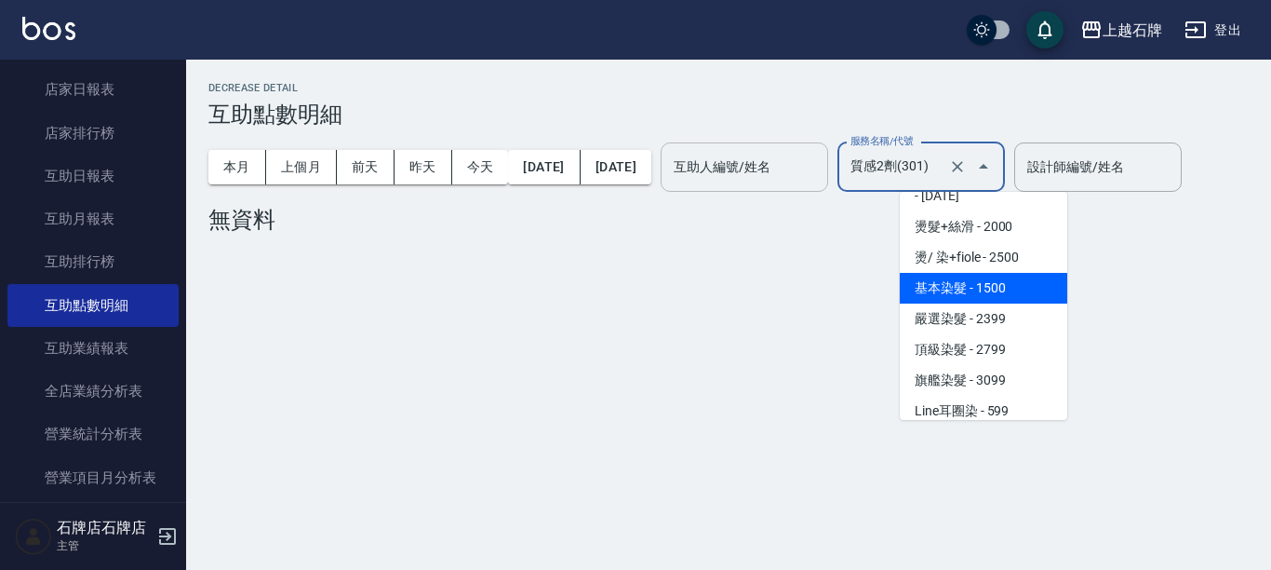
click at [991, 273] on span "基本染髮 - 1500" at bounding box center [984, 288] width 168 height 31
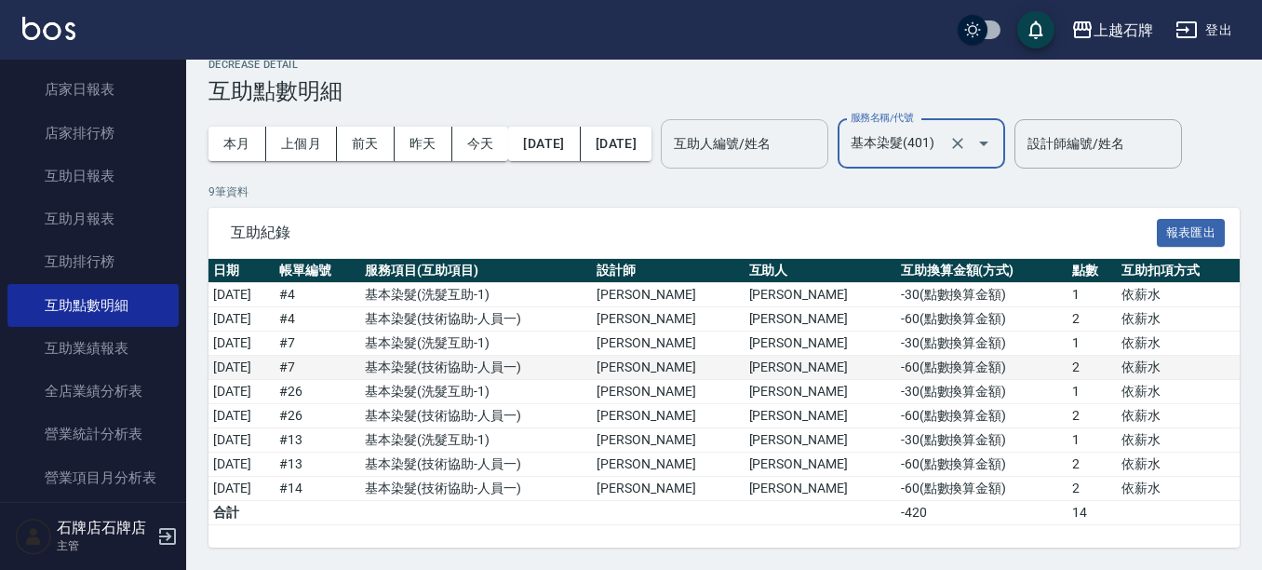
scroll to position [0, 0]
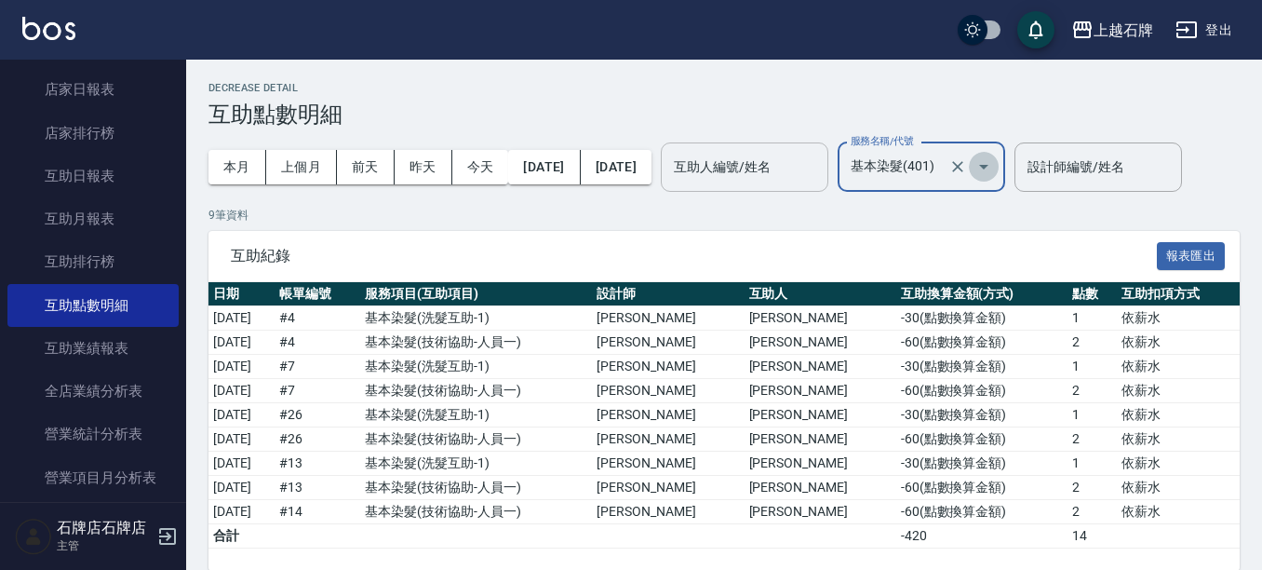
click at [995, 156] on icon "Open" at bounding box center [983, 166] width 22 height 22
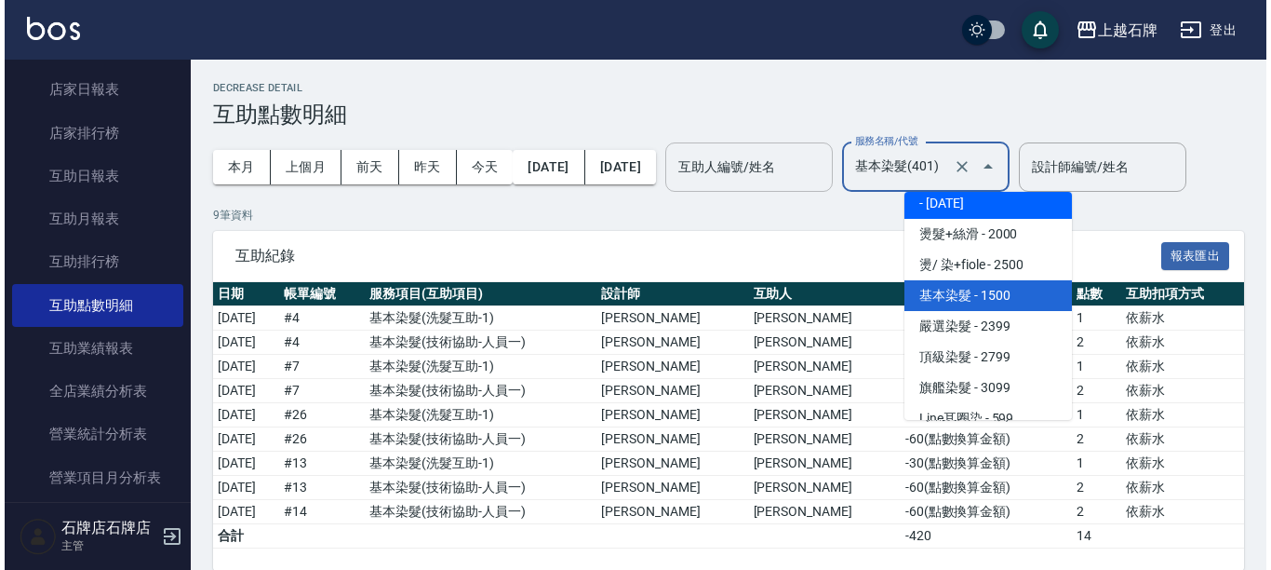
scroll to position [1769, 0]
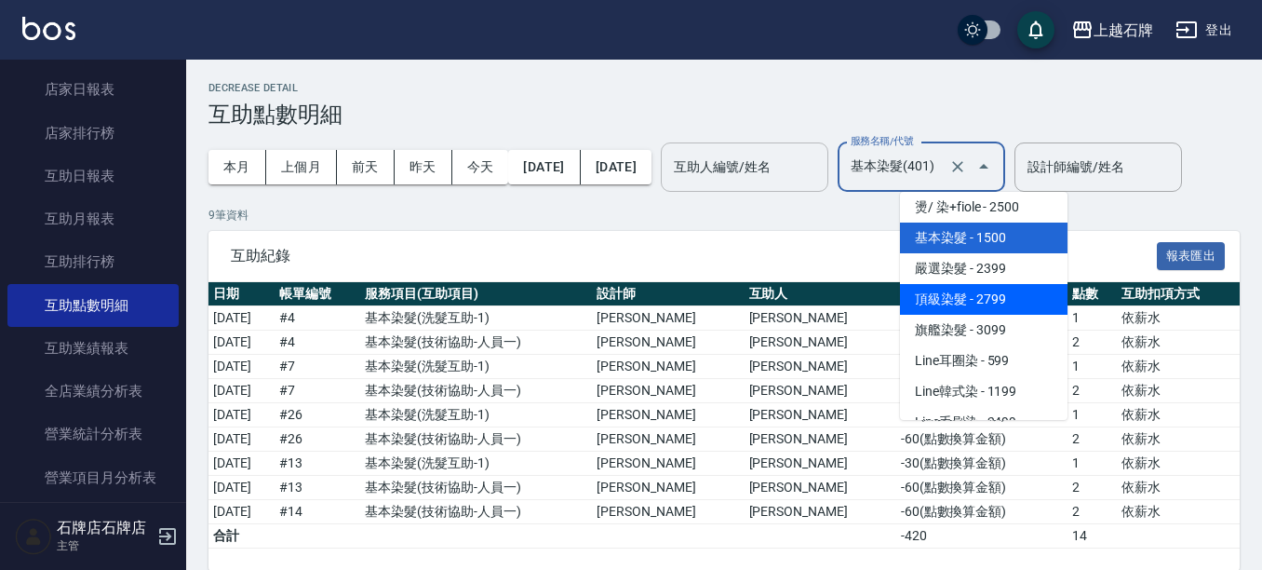
click at [1012, 284] on span "頂級染髮 - 2799" at bounding box center [984, 299] width 168 height 31
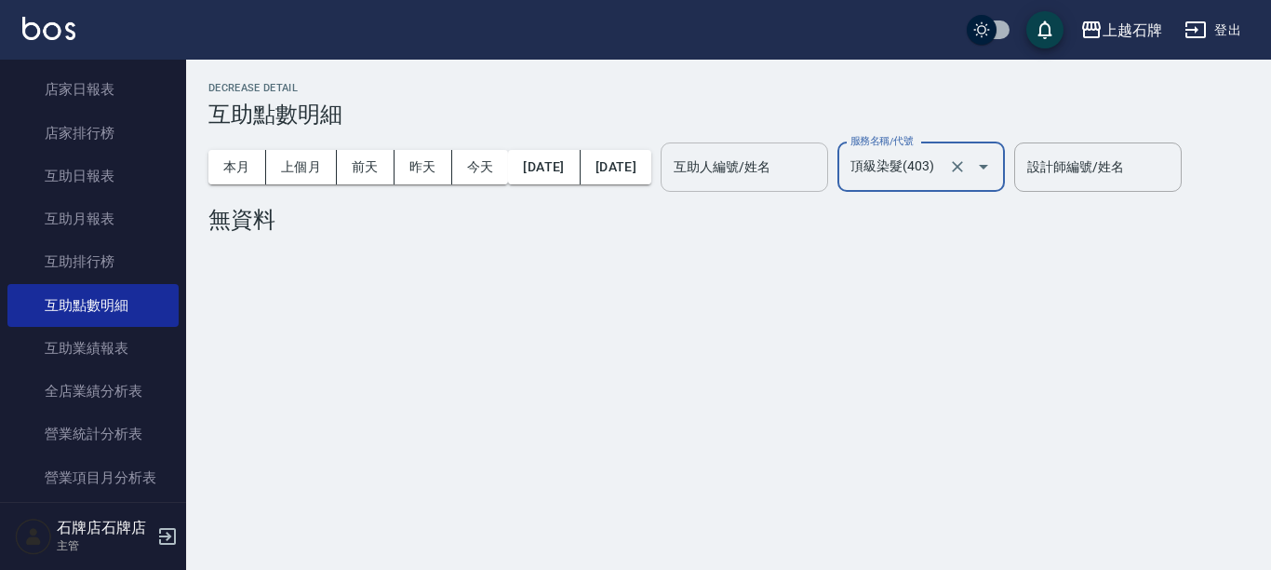
click at [995, 168] on icon "Open" at bounding box center [983, 166] width 22 height 22
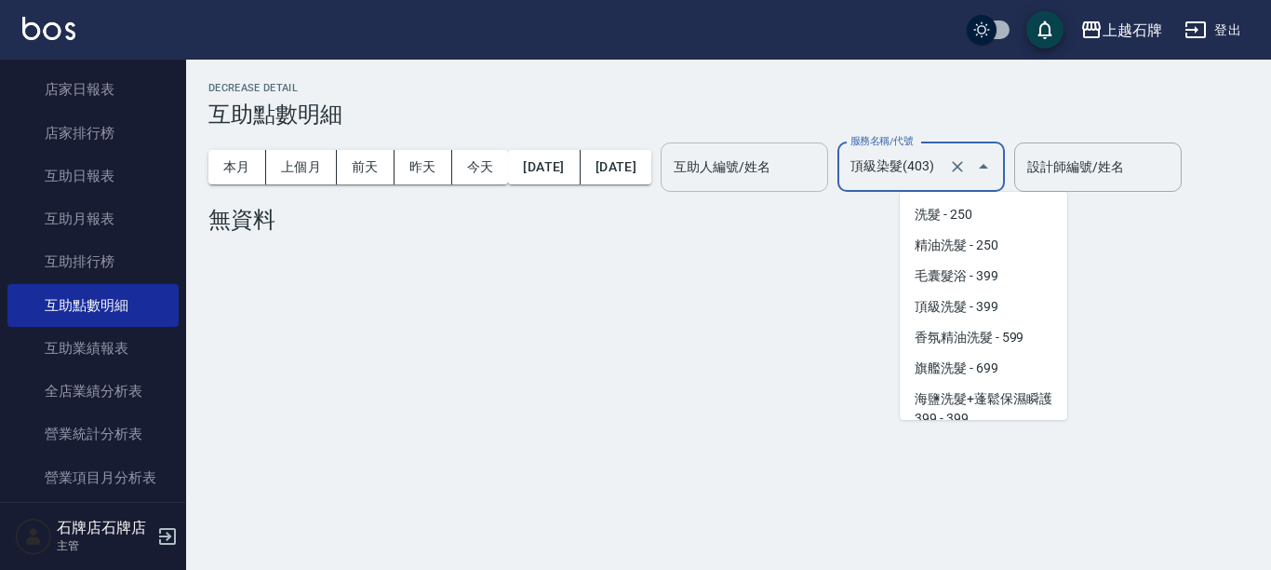
scroll to position [1644, 0]
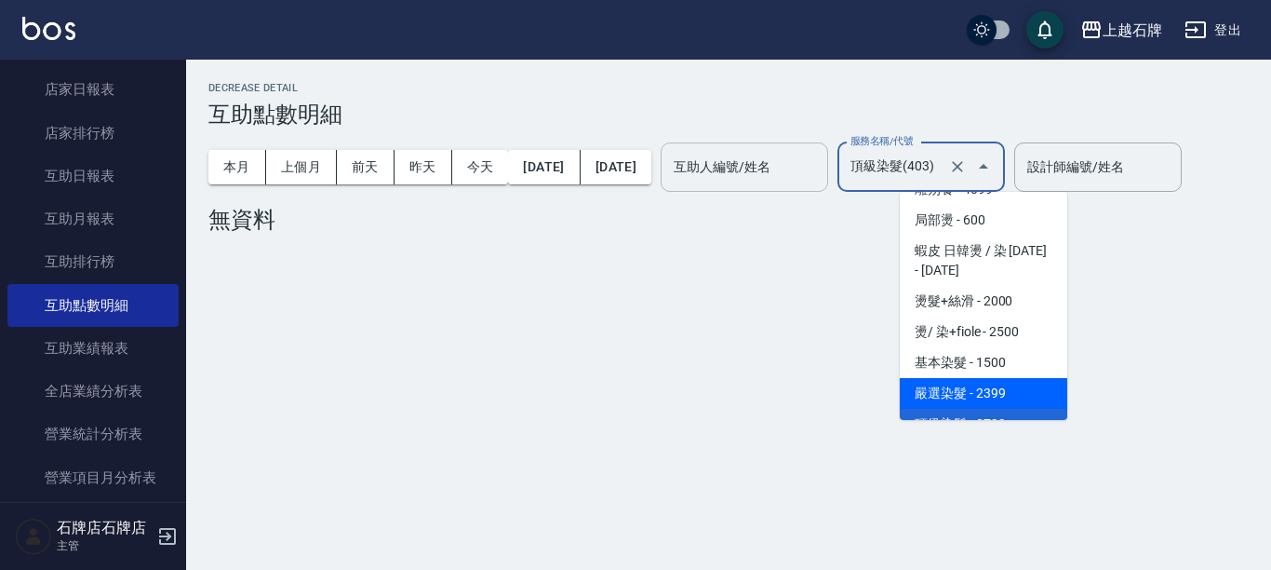
click at [955, 378] on span "嚴選染髮 - 2399" at bounding box center [984, 393] width 168 height 31
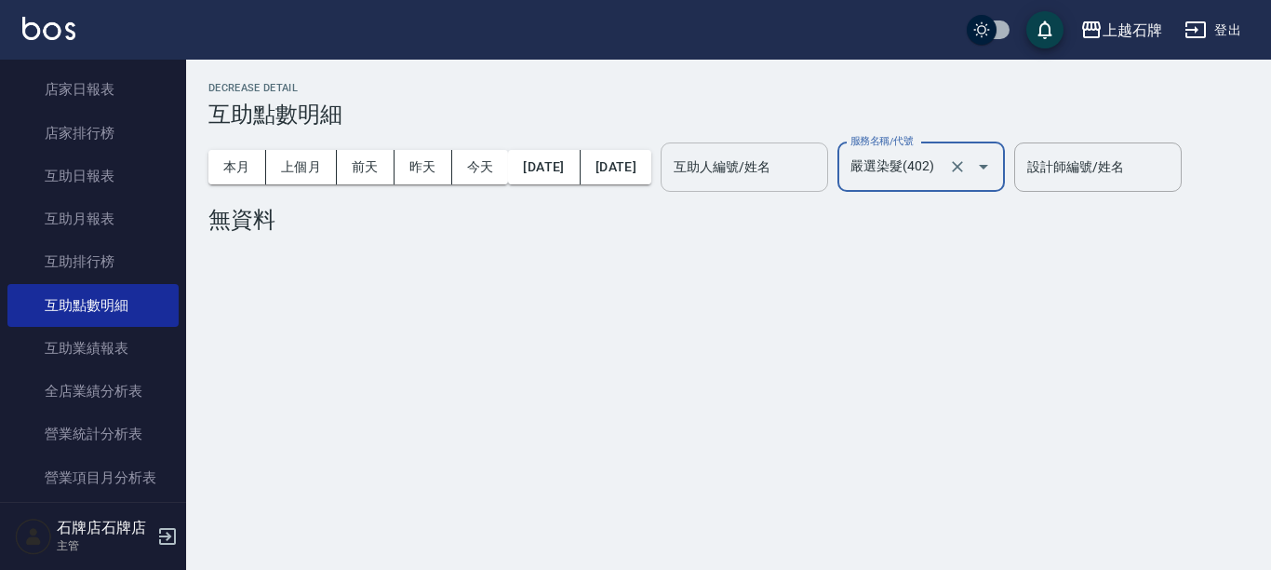
click at [995, 168] on icon "Open" at bounding box center [983, 166] width 22 height 22
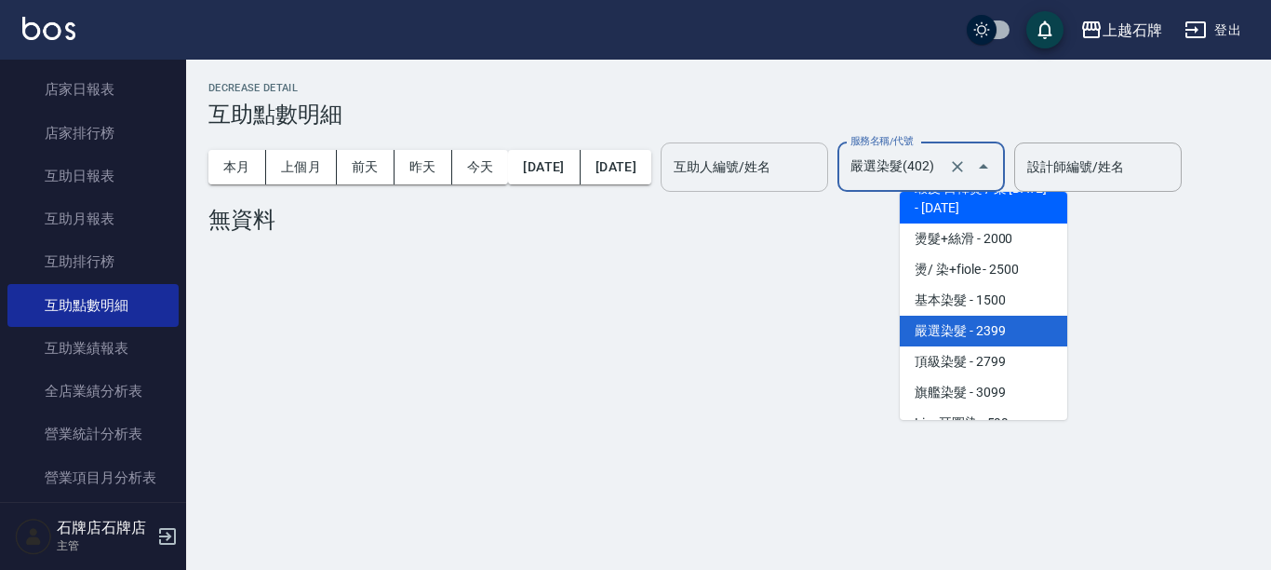
scroll to position [1800, 0]
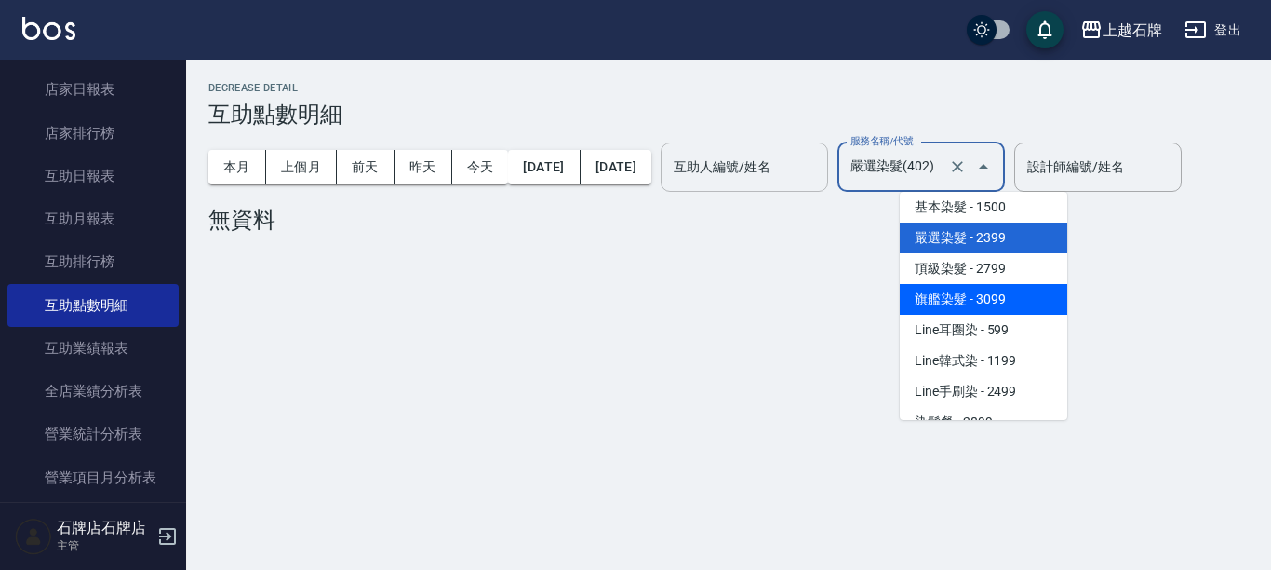
click at [1016, 286] on span "旗艦染髮 - 3099" at bounding box center [984, 299] width 168 height 31
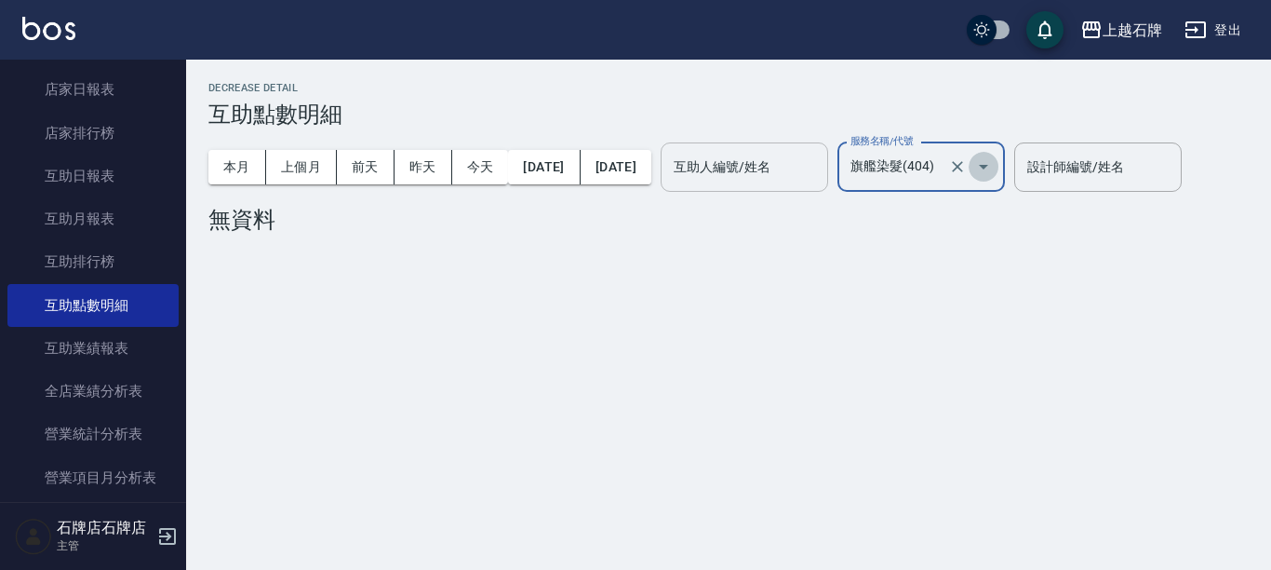
click at [999, 160] on button "Open" at bounding box center [984, 167] width 30 height 30
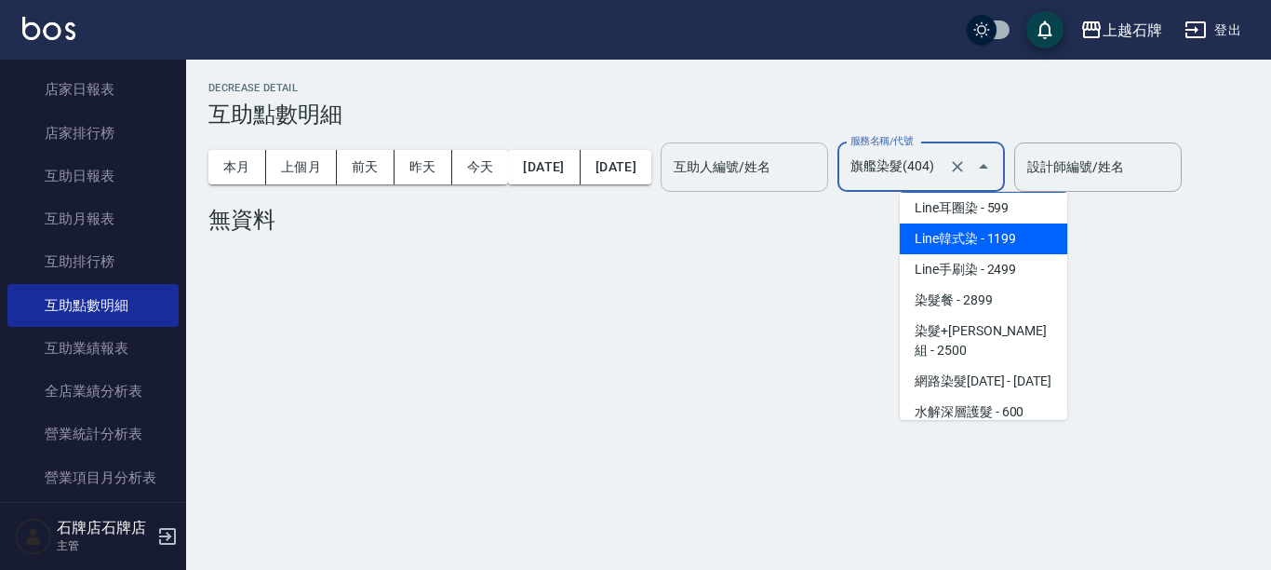
scroll to position [1954, 0]
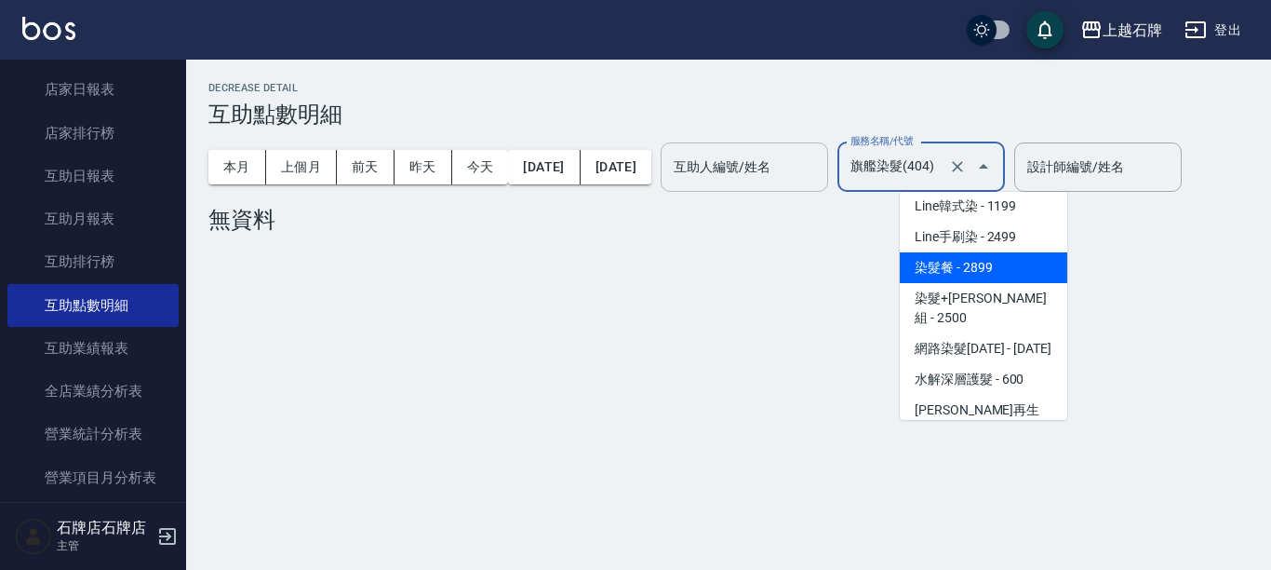
click at [1002, 255] on span "染髮餐 - 2899" at bounding box center [984, 267] width 168 height 31
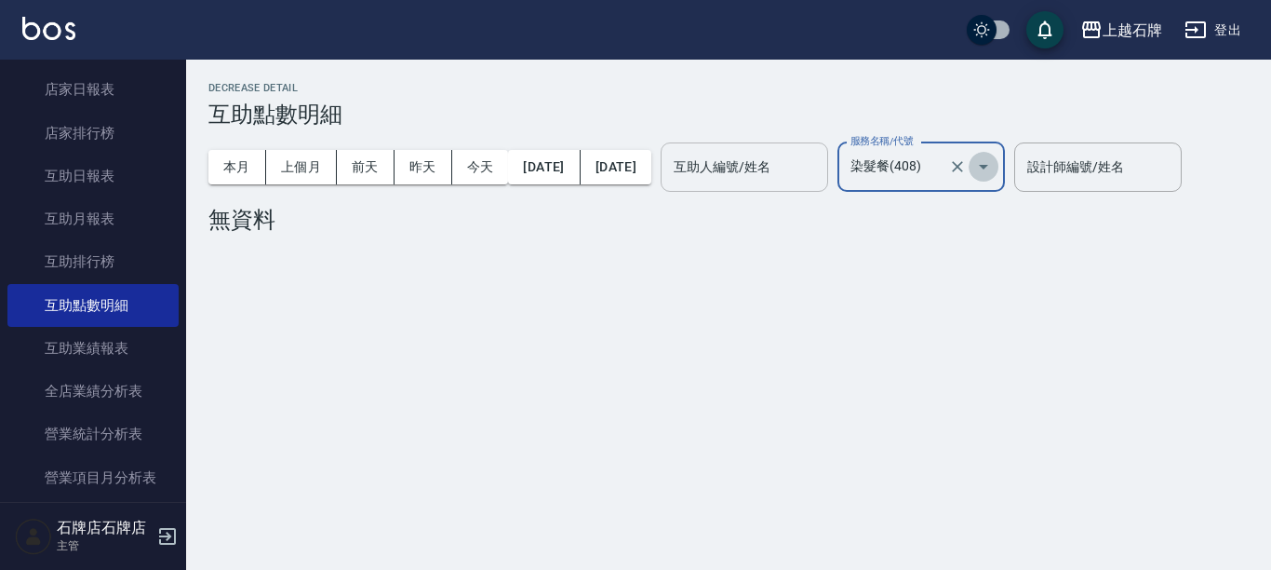
click at [988, 166] on icon "Open" at bounding box center [983, 167] width 9 height 5
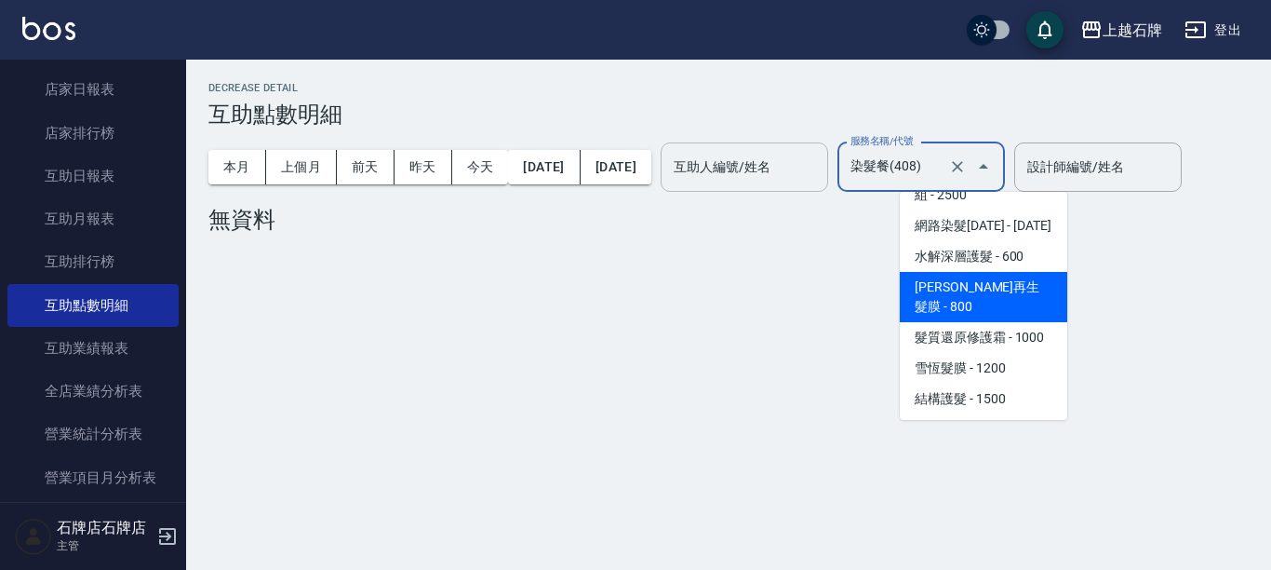
scroll to position [2170, 0]
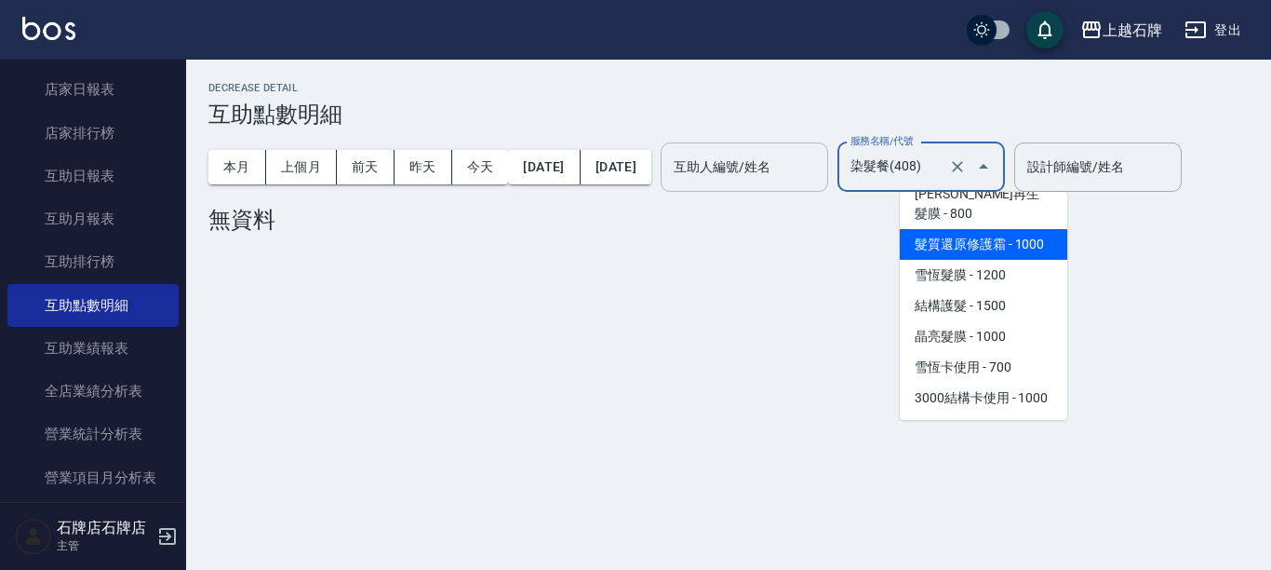
click at [1007, 229] on span "髮質還原修護霜 - 1000" at bounding box center [984, 244] width 168 height 31
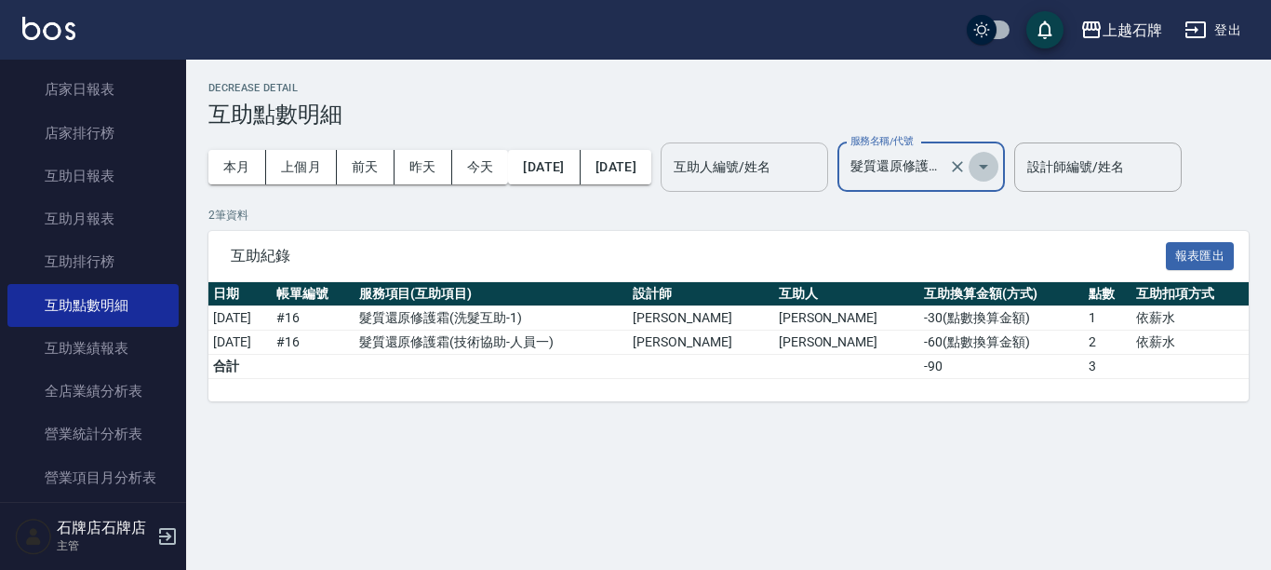
click at [995, 162] on icon "Open" at bounding box center [983, 166] width 22 height 22
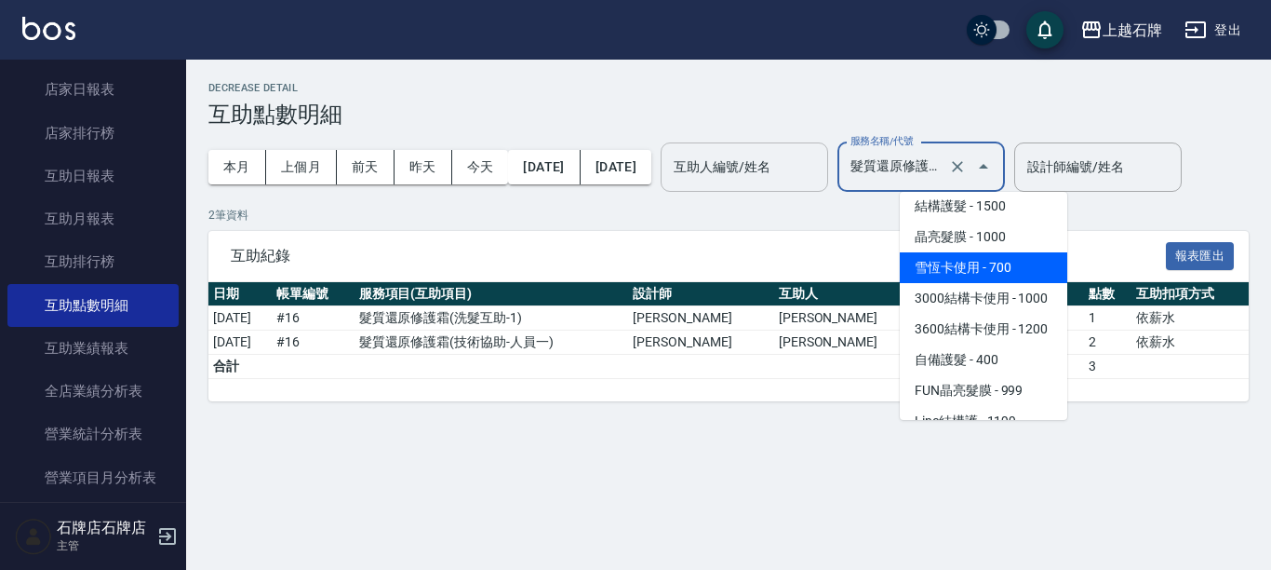
scroll to position [2177, 0]
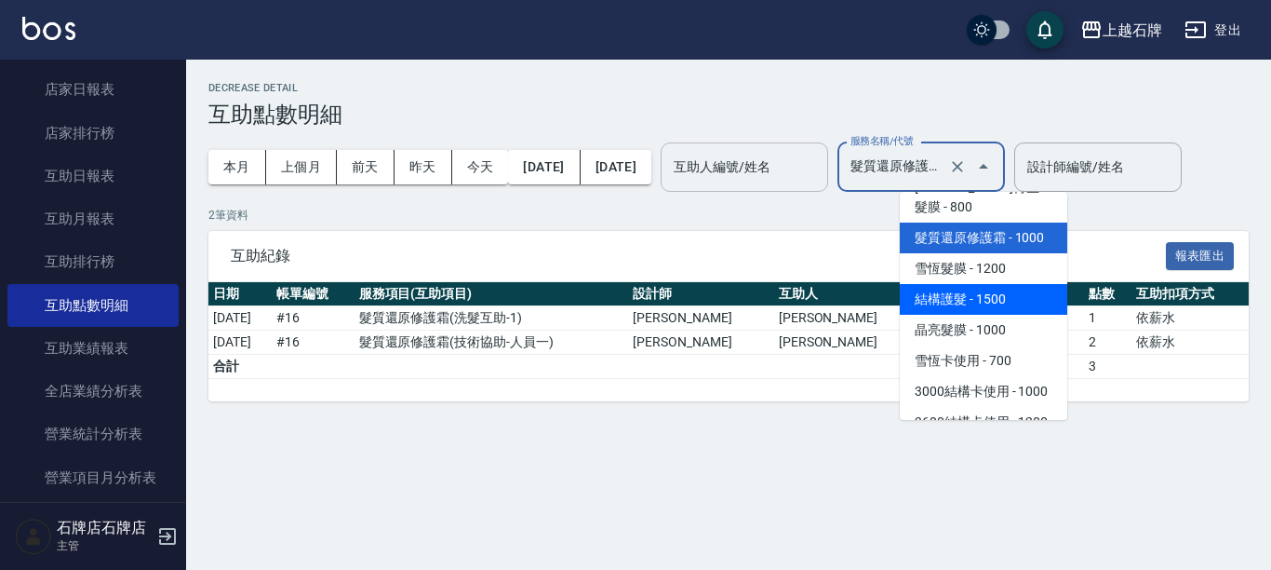
click at [1006, 284] on span "結構護髮 - 1500" at bounding box center [984, 299] width 168 height 31
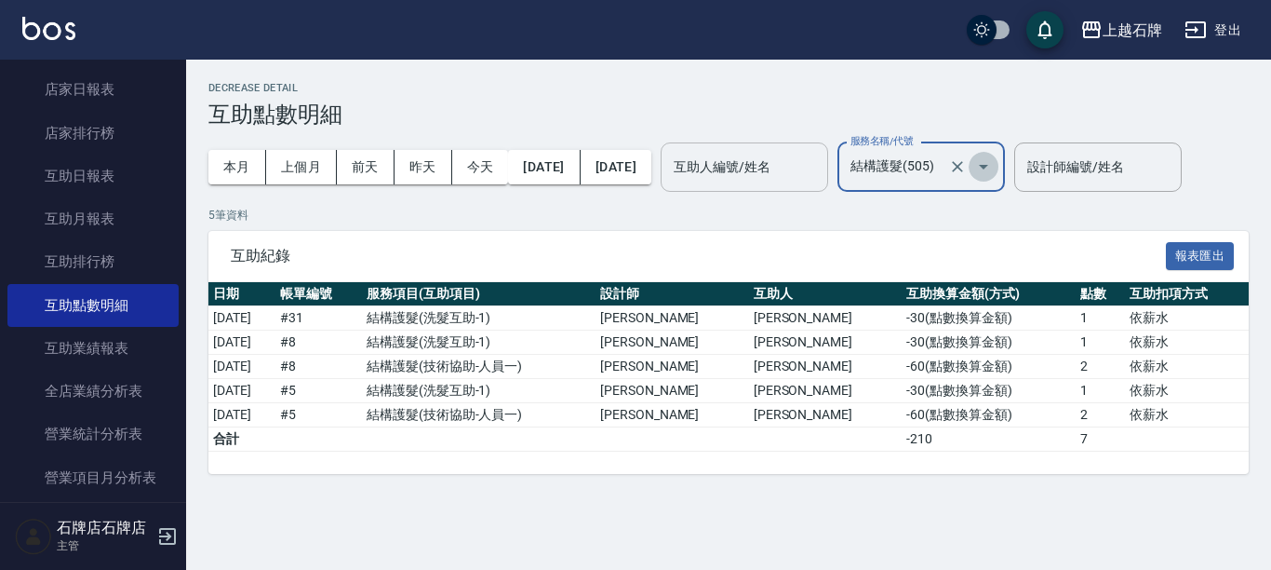
click at [999, 168] on button "Open" at bounding box center [984, 167] width 30 height 30
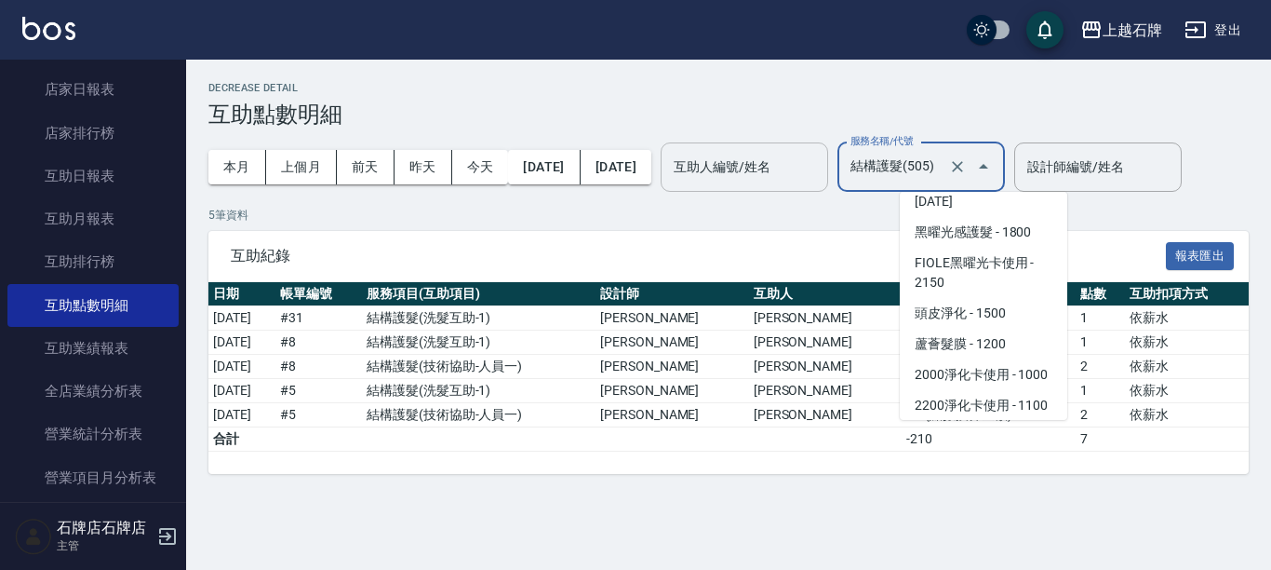
scroll to position [2703, 0]
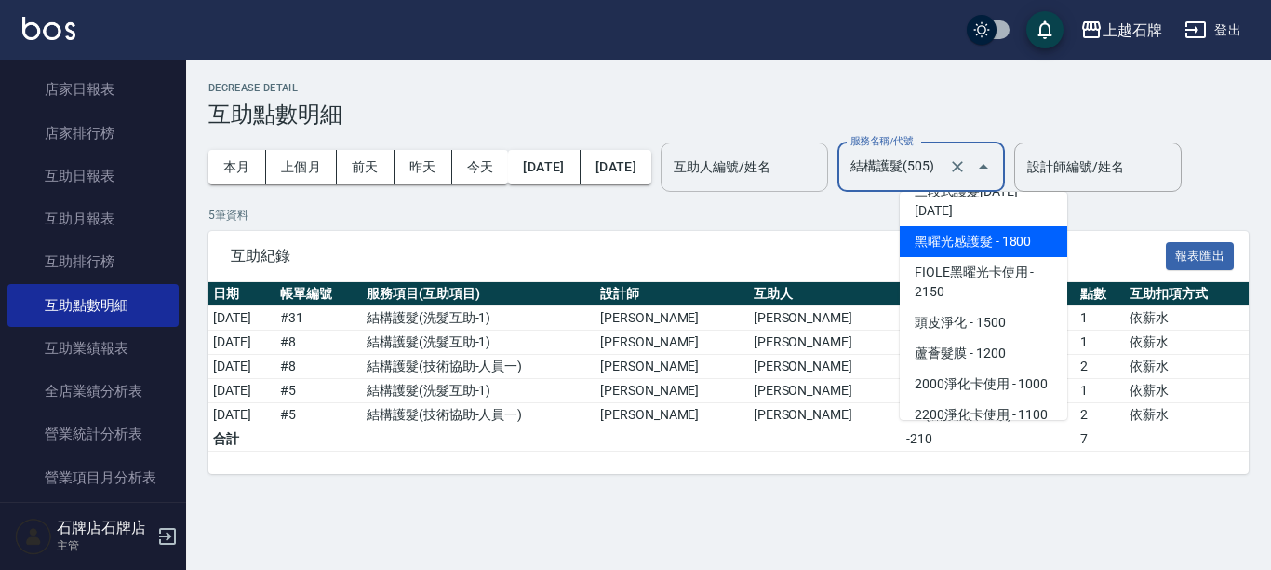
click at [971, 257] on span "黑曜光感護髮 - 1800" at bounding box center [984, 241] width 168 height 31
type input "黑曜光感護髮(521)"
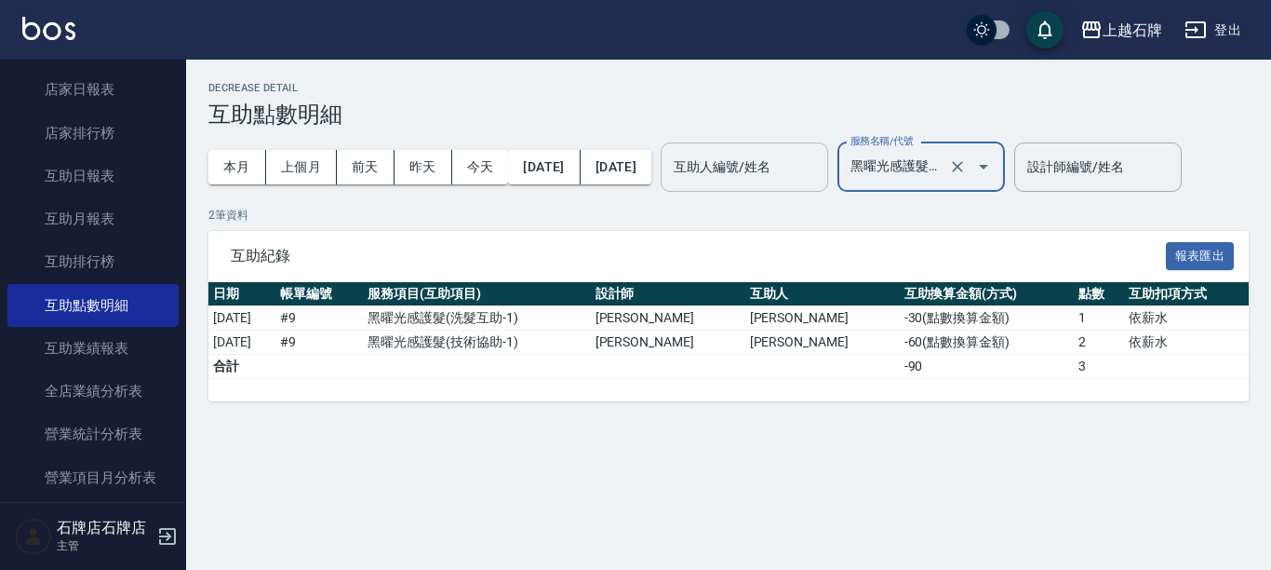
click at [995, 161] on icon "Open" at bounding box center [983, 166] width 22 height 22
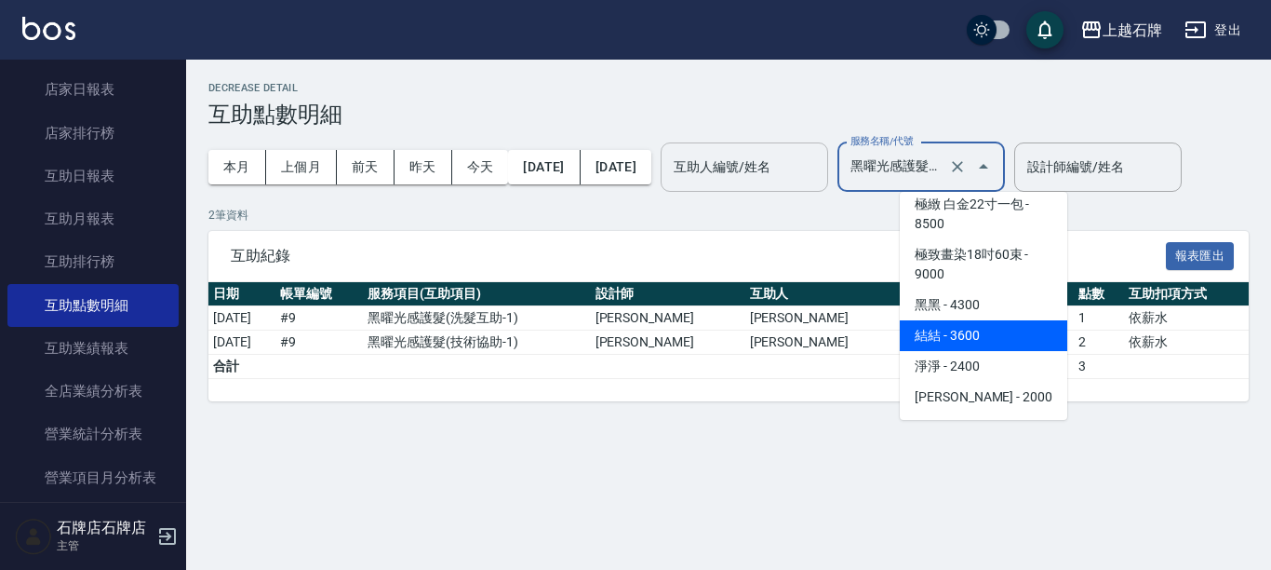
scroll to position [6107, 0]
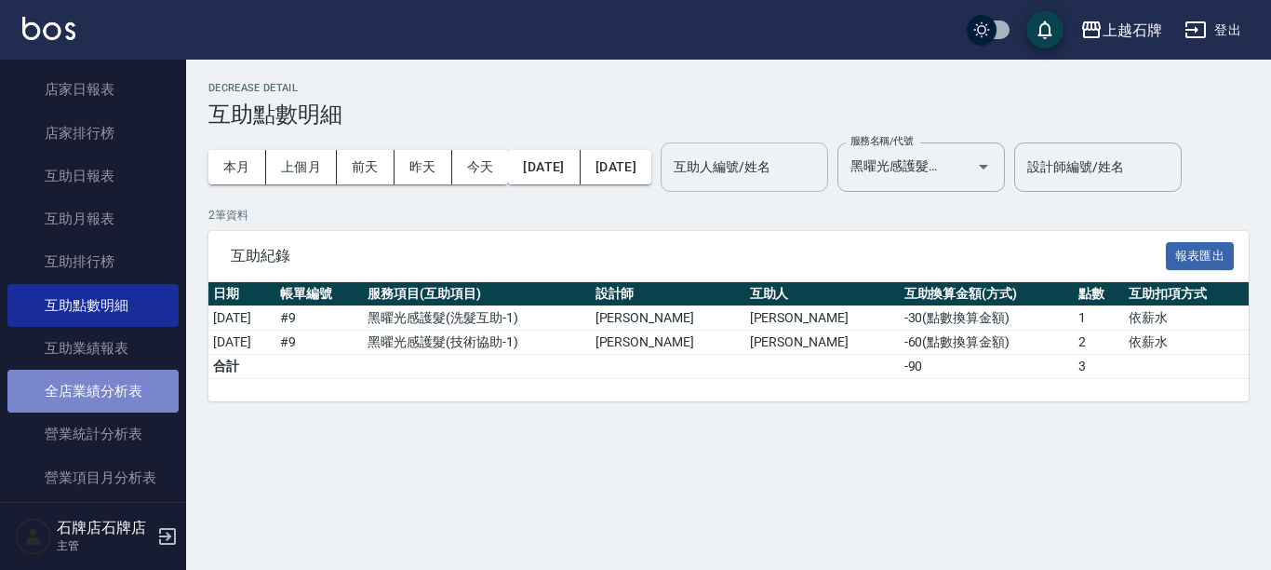
click at [161, 397] on link "全店業績分析表" at bounding box center [92, 390] width 171 height 43
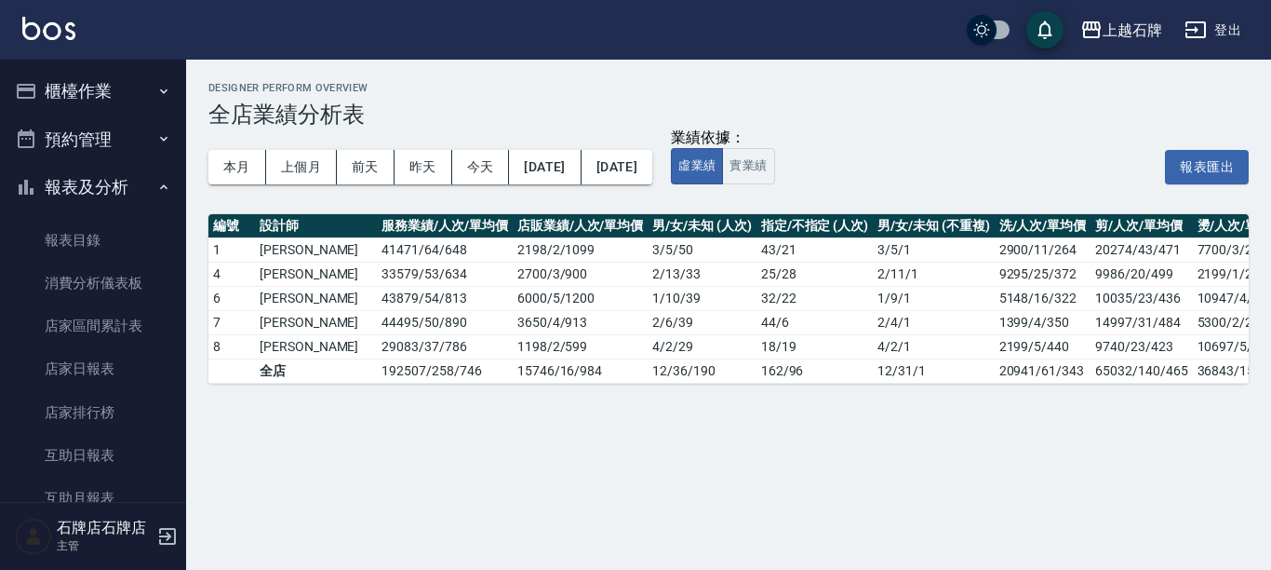
click at [132, 192] on button "報表及分析" at bounding box center [92, 187] width 171 height 48
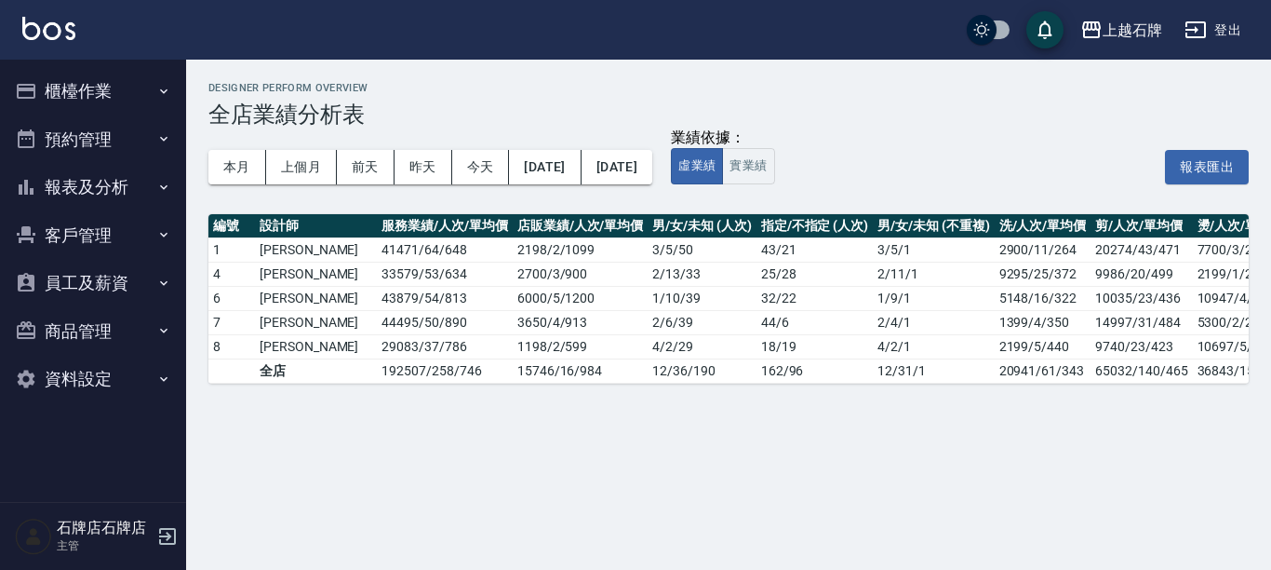
drag, startPoint x: 146, startPoint y: 61, endPoint x: 145, endPoint y: 78, distance: 16.8
click at [146, 65] on ul "櫃檯作業 打帳單 帳單列表 現金收支登錄 材料自購登錄 每日結帳 排班表 現場電腦打卡 預約管理 預約管理 單日預約紀錄 單週預約紀錄 報表及分析 報表目錄 …" at bounding box center [92, 235] width 171 height 351
click at [145, 79] on button "櫃檯作業" at bounding box center [92, 91] width 171 height 48
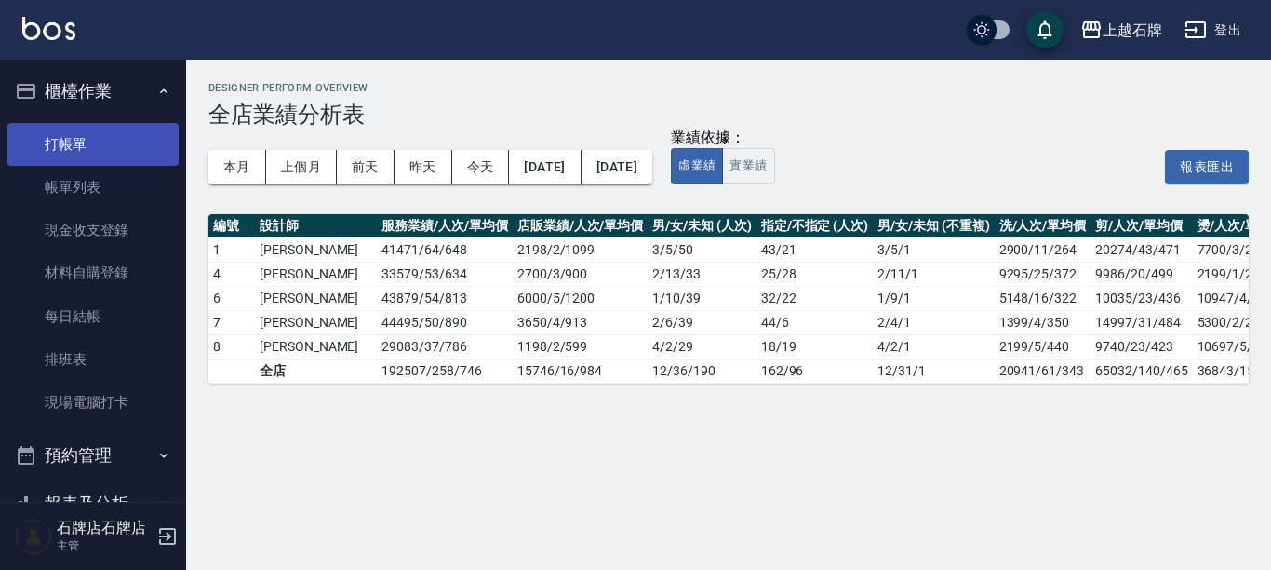
click at [127, 129] on link "打帳單" at bounding box center [92, 144] width 171 height 43
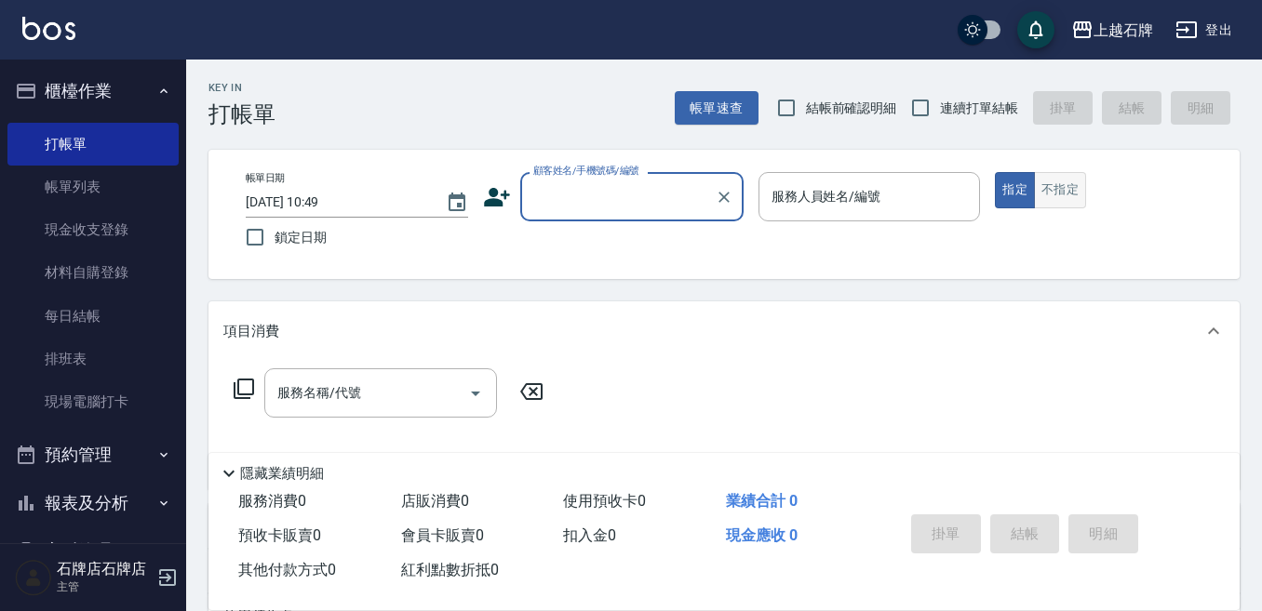
click at [1036, 195] on button "不指定" at bounding box center [1060, 190] width 52 height 36
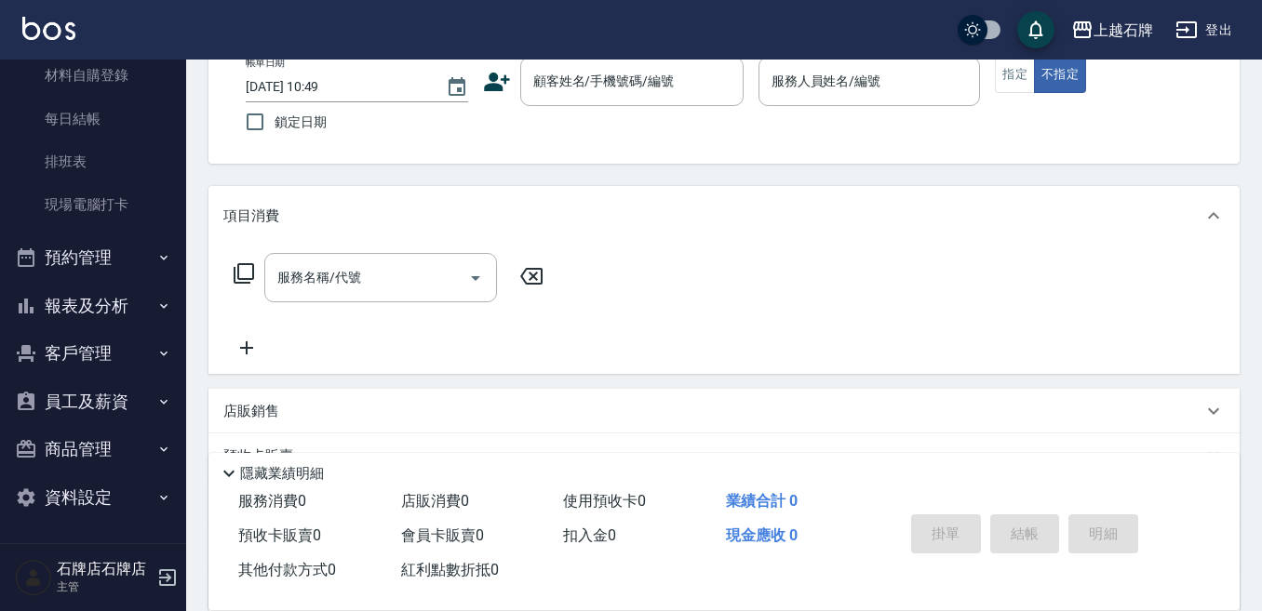
scroll to position [279, 0]
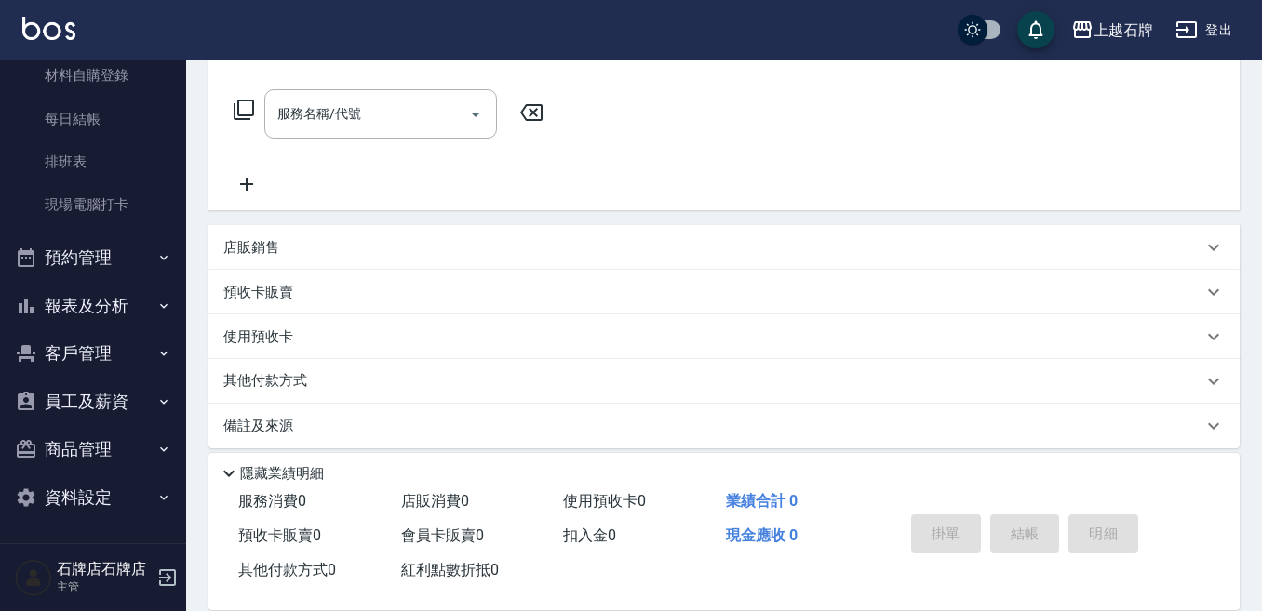
click at [74, 302] on button "報表及分析" at bounding box center [92, 306] width 171 height 48
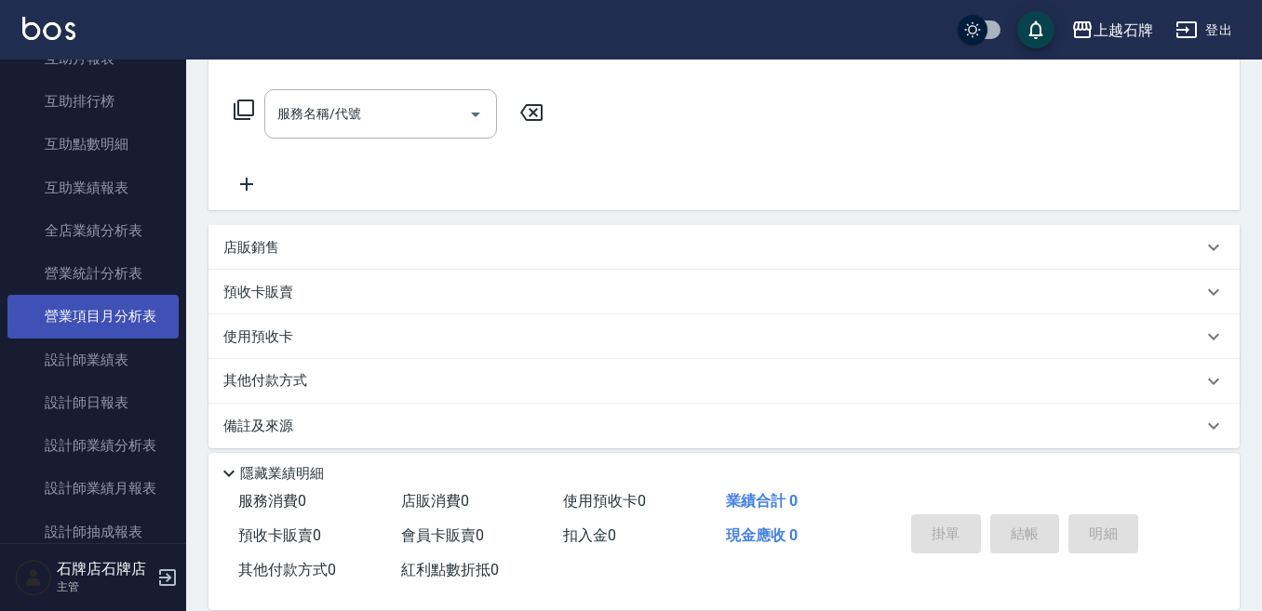
scroll to position [1035, 0]
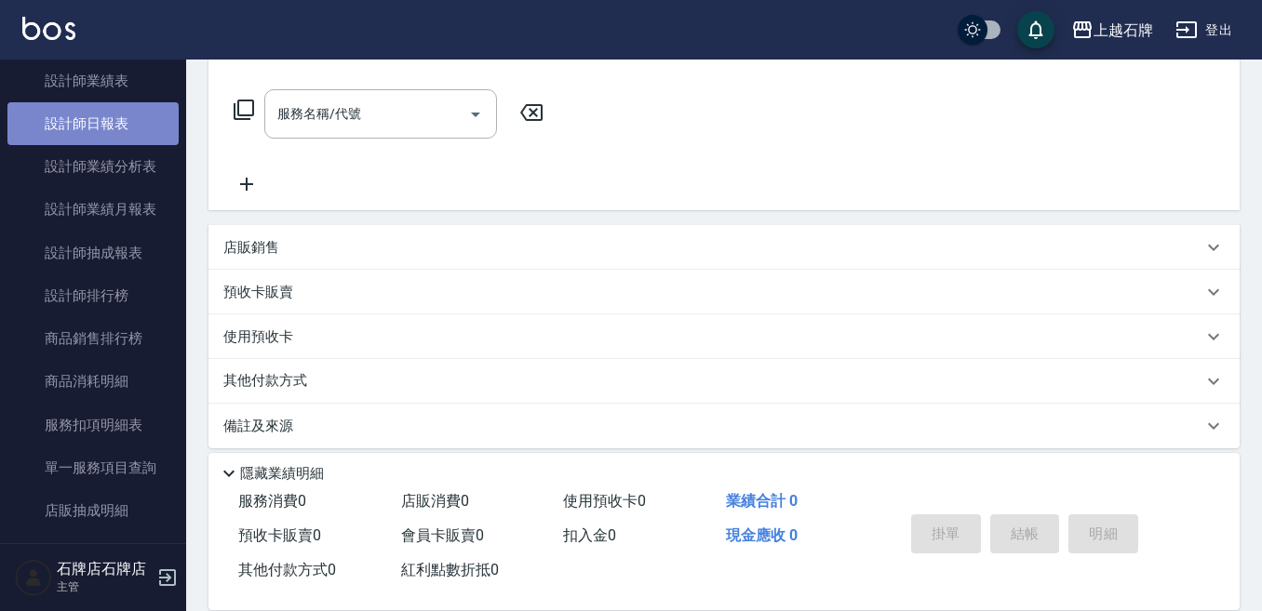
click at [146, 108] on link "設計師日報表" at bounding box center [92, 123] width 171 height 43
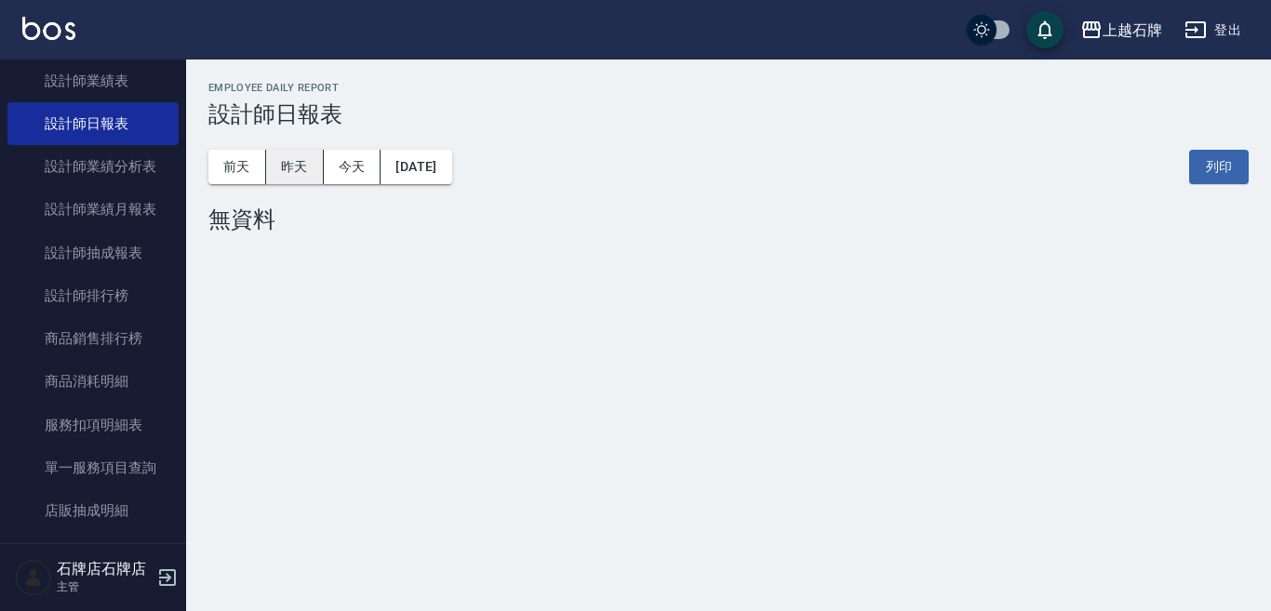
click at [315, 159] on button "昨天" at bounding box center [295, 167] width 58 height 34
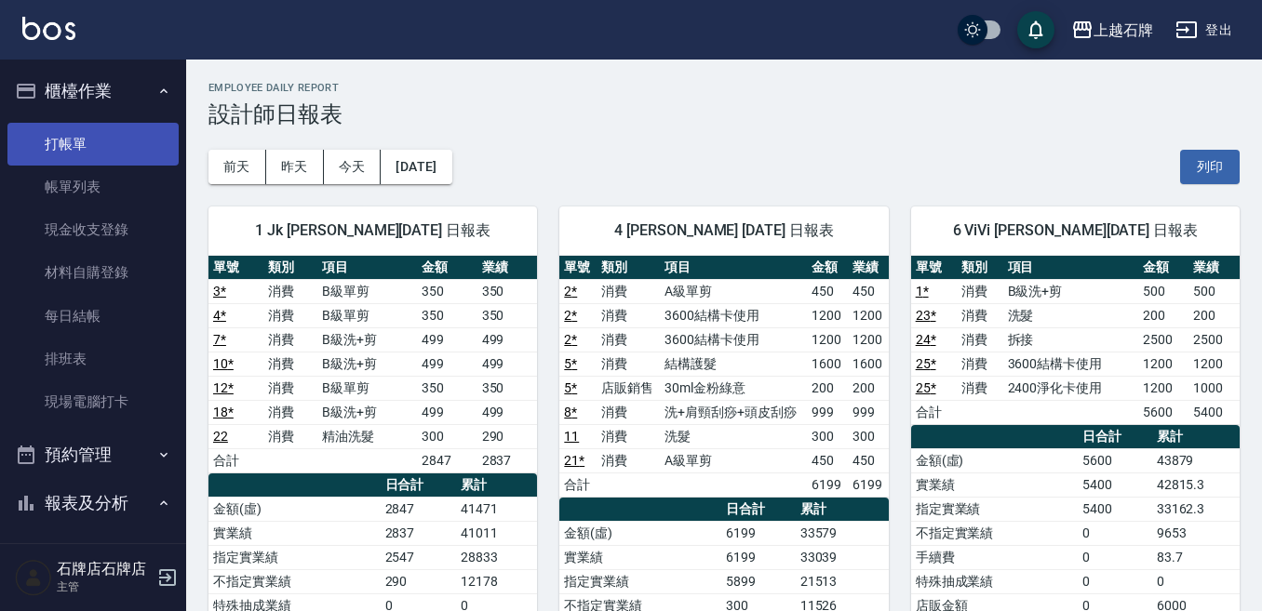
click at [77, 127] on link "打帳單" at bounding box center [92, 144] width 171 height 43
